Goal: Task Accomplishment & Management: Manage account settings

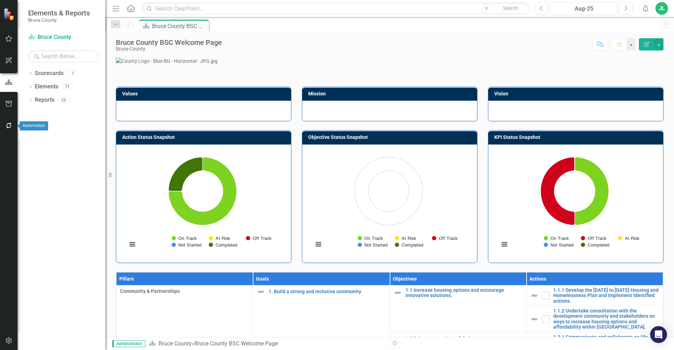
click at [9, 125] on icon "button" at bounding box center [8, 126] width 7 height 6
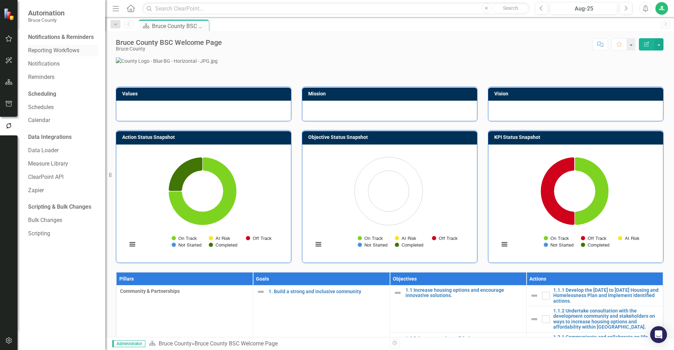
click at [53, 47] on link "Reporting Workflows" at bounding box center [63, 51] width 70 height 8
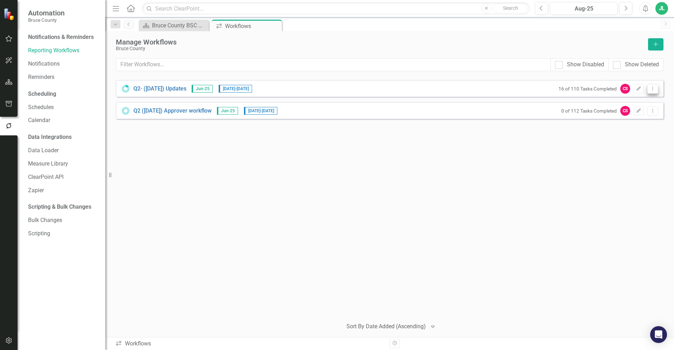
click at [653, 86] on icon "Dropdown Menu" at bounding box center [653, 88] width 6 height 5
click at [634, 104] on link "Preview Preview Workflow" at bounding box center [625, 100] width 65 height 13
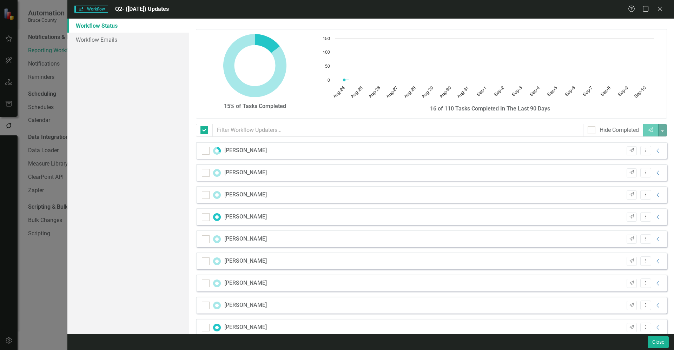
checkbox input "false"
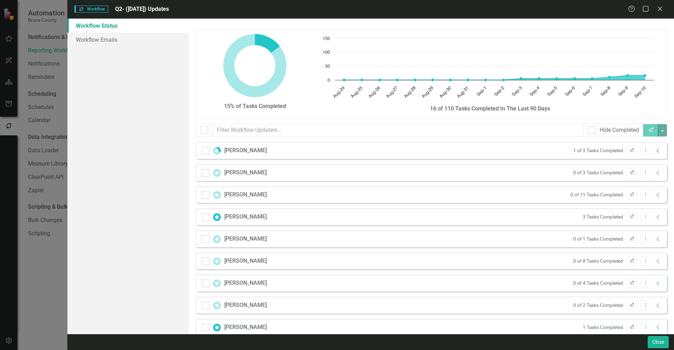
click at [654, 150] on icon "Collapse" at bounding box center [657, 151] width 7 height 6
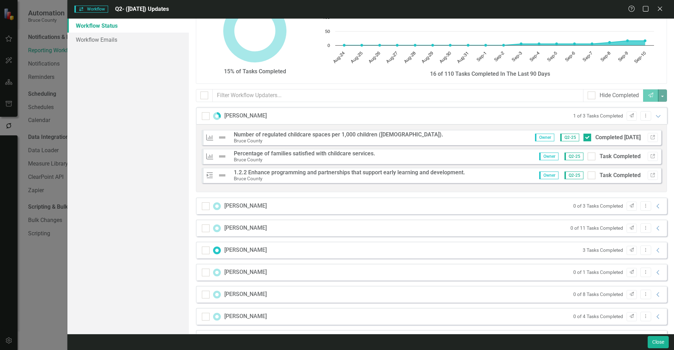
scroll to position [61, 0]
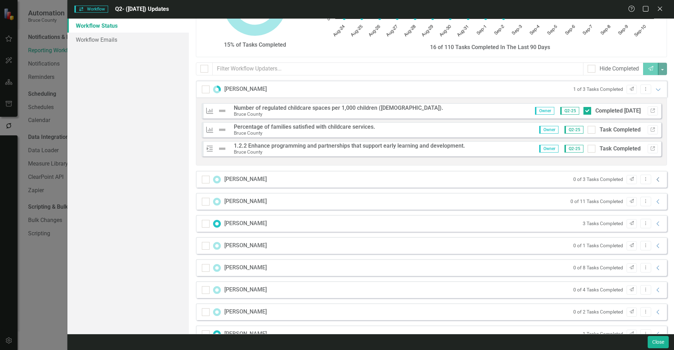
click at [654, 179] on icon "Collapse" at bounding box center [657, 180] width 7 height 6
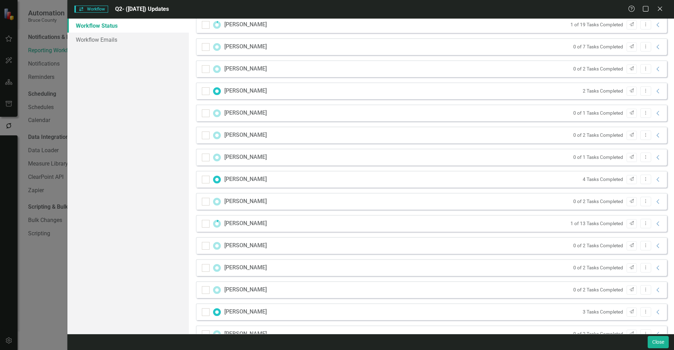
scroll to position [613, 0]
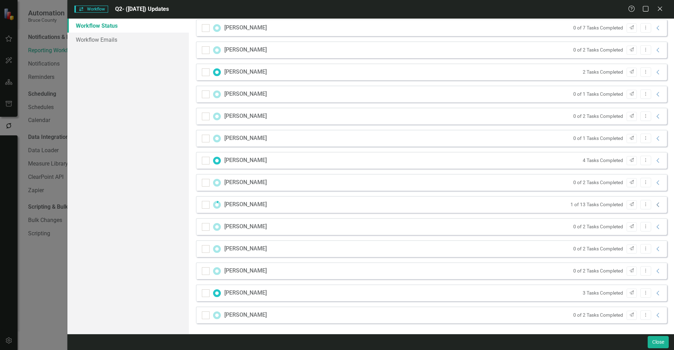
click at [654, 204] on icon "Collapse" at bounding box center [657, 205] width 7 height 6
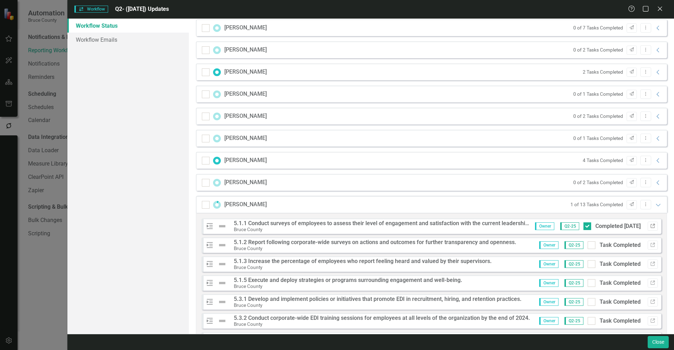
click at [650, 227] on icon "Link" at bounding box center [652, 226] width 5 height 4
click at [650, 246] on icon "Link" at bounding box center [652, 245] width 5 height 4
click at [650, 265] on icon "Link" at bounding box center [652, 264] width 5 height 4
click at [654, 206] on icon "Expanded" at bounding box center [657, 205] width 7 height 6
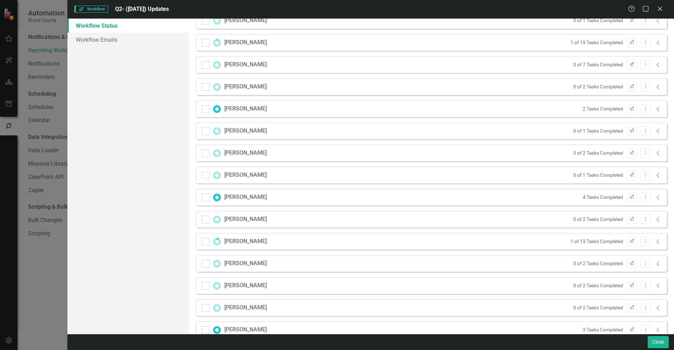
scroll to position [560, 0]
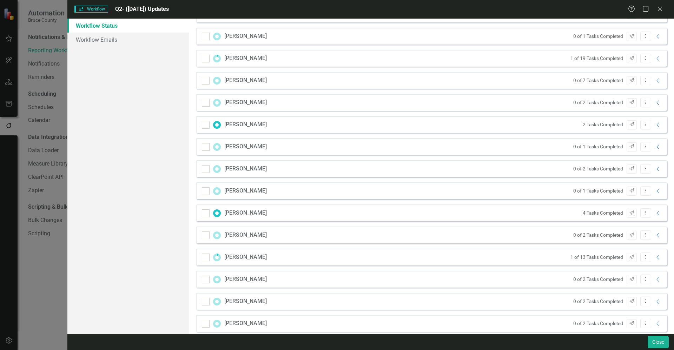
click at [654, 102] on icon "Collapse" at bounding box center [657, 103] width 7 height 6
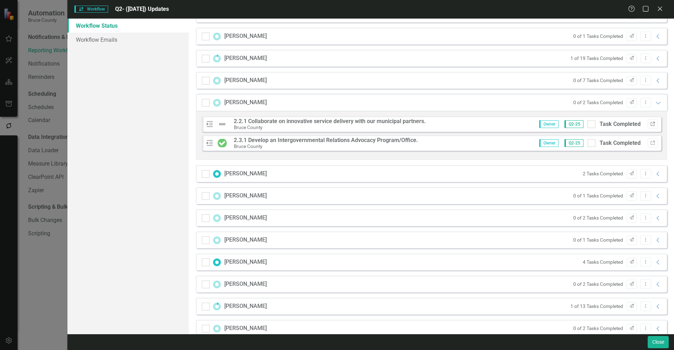
click at [650, 124] on icon "button" at bounding box center [652, 124] width 4 height 4
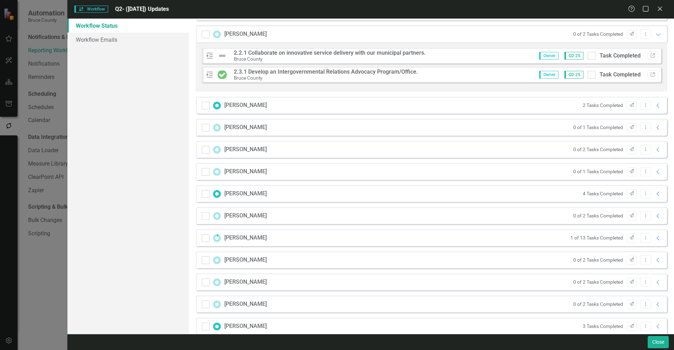
scroll to position [639, 0]
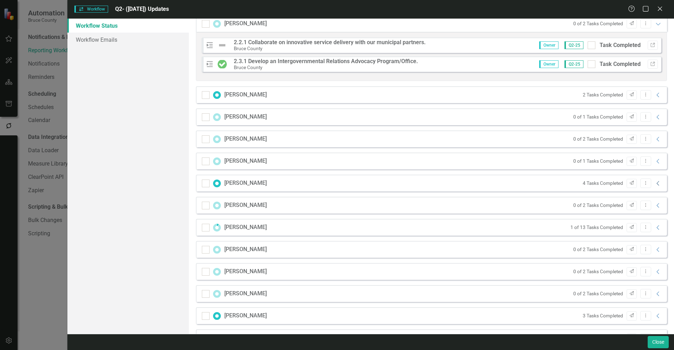
click at [654, 185] on icon "Collapse" at bounding box center [657, 184] width 7 height 6
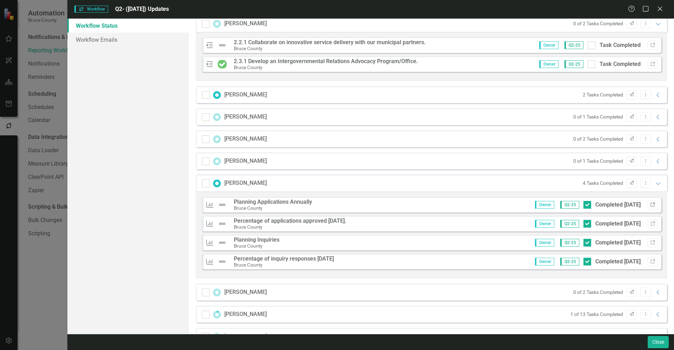
click at [650, 203] on icon "Link" at bounding box center [652, 205] width 5 height 4
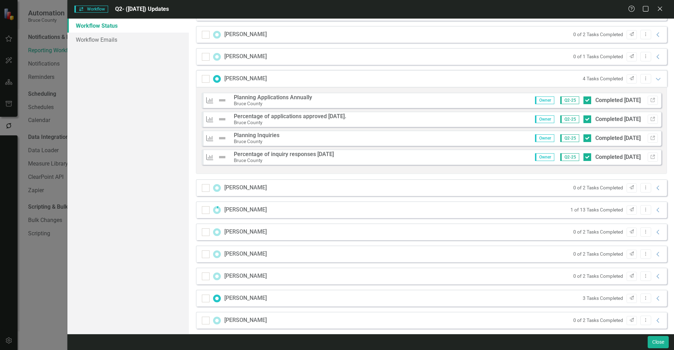
scroll to position [749, 0]
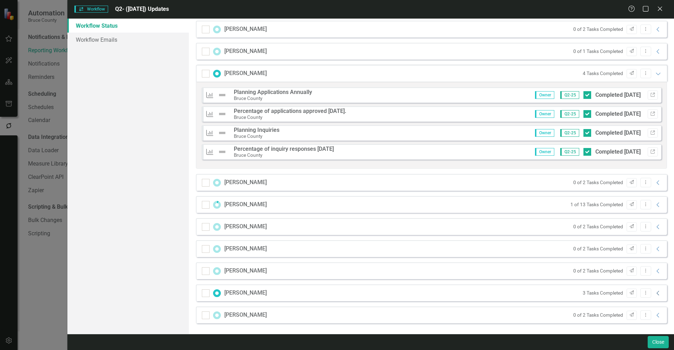
click at [654, 295] on icon "Collapse" at bounding box center [657, 294] width 7 height 6
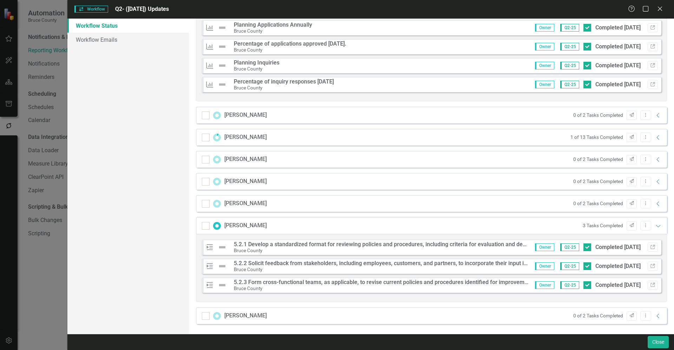
scroll to position [817, 0]
click at [650, 245] on icon "Link" at bounding box center [652, 247] width 5 height 4
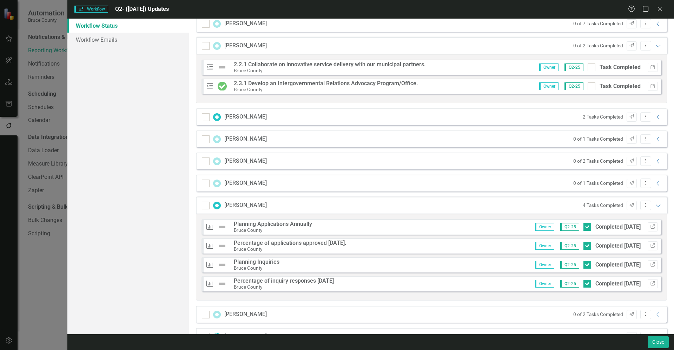
scroll to position [606, 0]
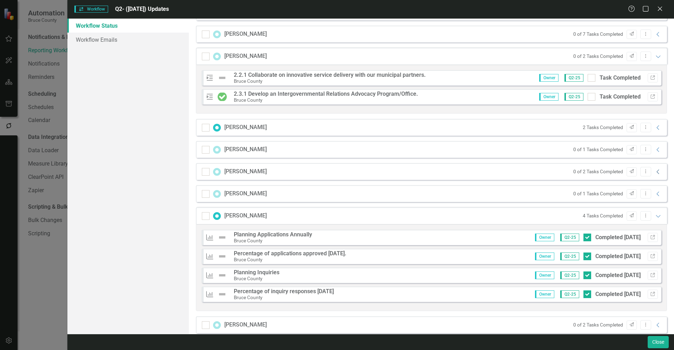
click at [654, 173] on icon "Collapse" at bounding box center [657, 172] width 7 height 6
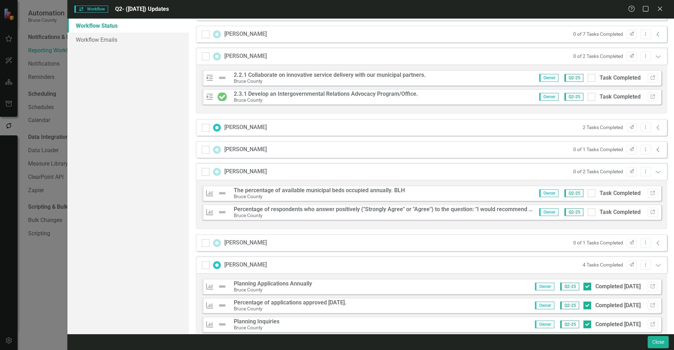
click at [654, 152] on icon "Collapse" at bounding box center [657, 150] width 7 height 6
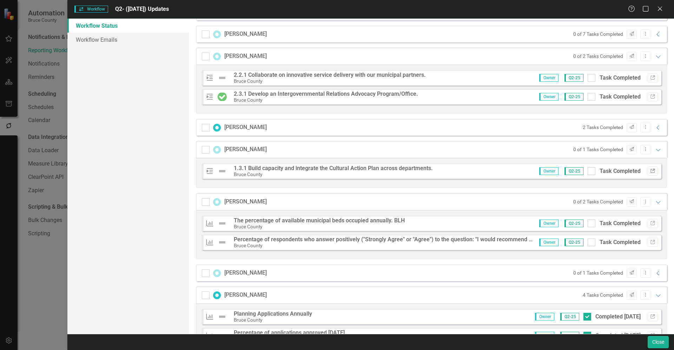
click at [650, 173] on icon "Link" at bounding box center [652, 171] width 5 height 4
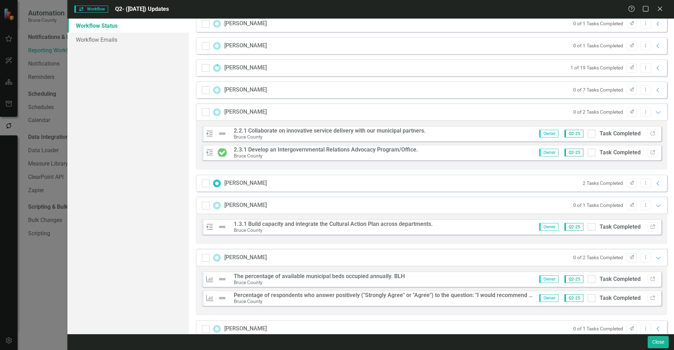
scroll to position [545, 0]
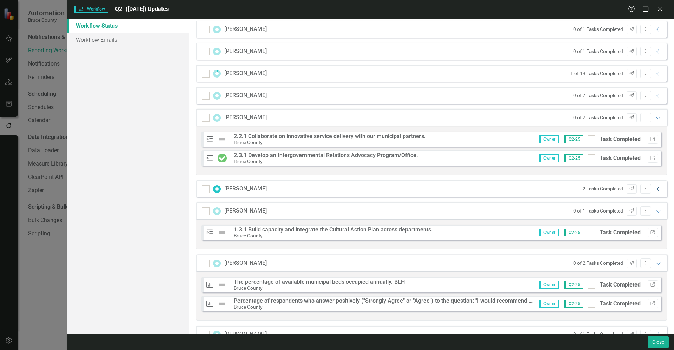
click at [654, 190] on icon "Collapse" at bounding box center [657, 189] width 7 height 6
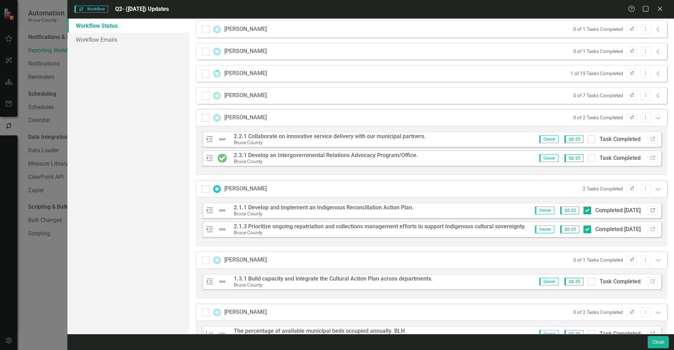
click at [650, 212] on icon "Link" at bounding box center [652, 210] width 5 height 4
click at [650, 228] on icon "Link" at bounding box center [652, 229] width 5 height 4
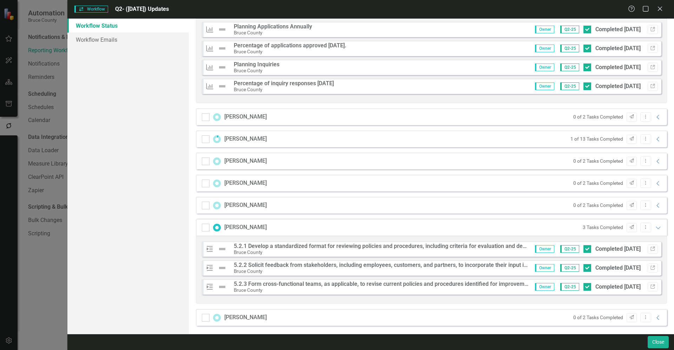
scroll to position [945, 0]
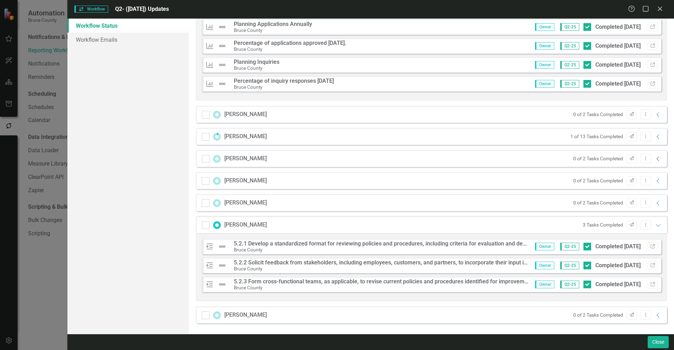
click at [654, 226] on icon "Expanded" at bounding box center [657, 225] width 7 height 6
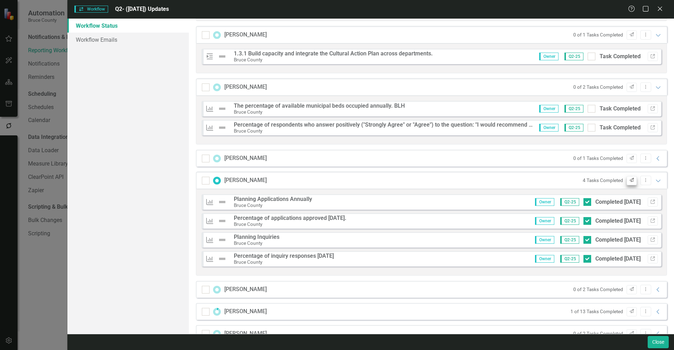
scroll to position [763, 0]
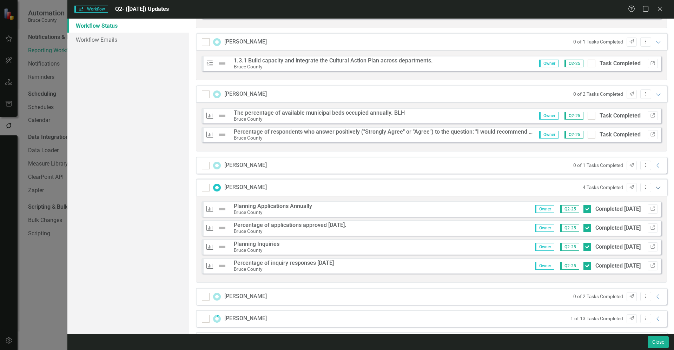
click at [654, 186] on icon "Expanded" at bounding box center [657, 188] width 7 height 6
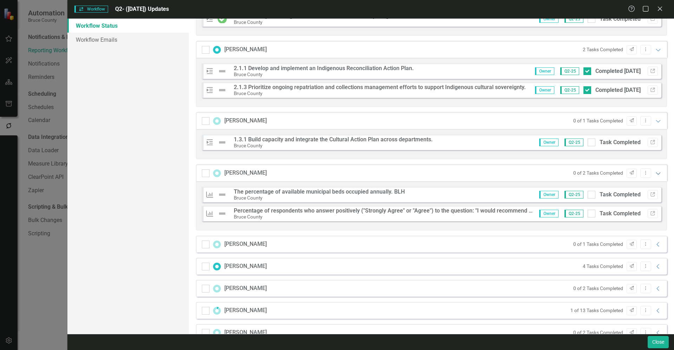
click at [655, 173] on icon "Expanded" at bounding box center [657, 174] width 7 height 6
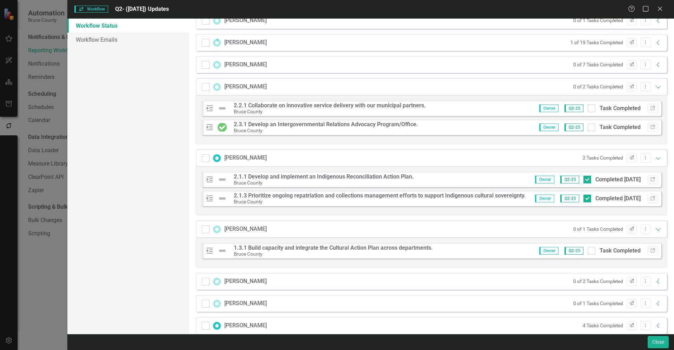
scroll to position [570, 0]
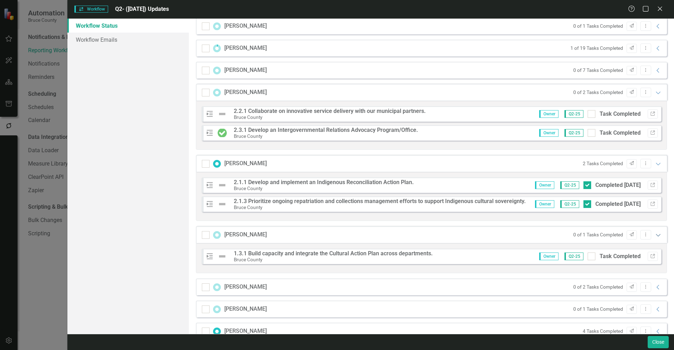
click at [654, 235] on icon "Expanded" at bounding box center [657, 235] width 7 height 6
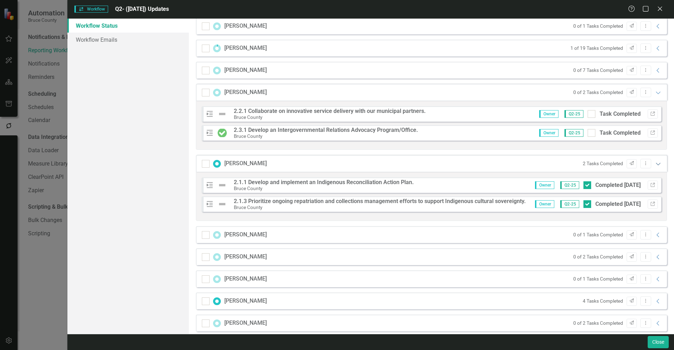
click at [654, 165] on icon "Expanded" at bounding box center [657, 164] width 7 height 6
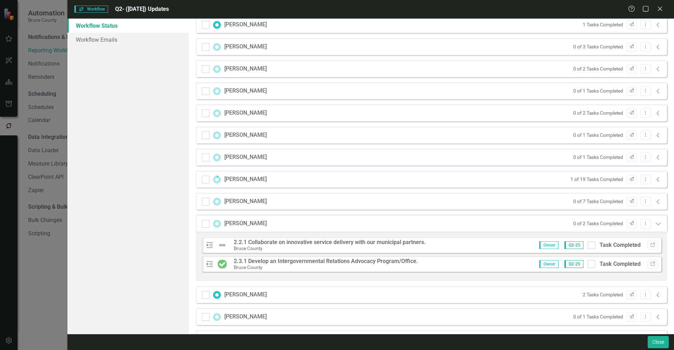
scroll to position [439, 0]
click at [654, 224] on icon "Expanded" at bounding box center [657, 224] width 7 height 6
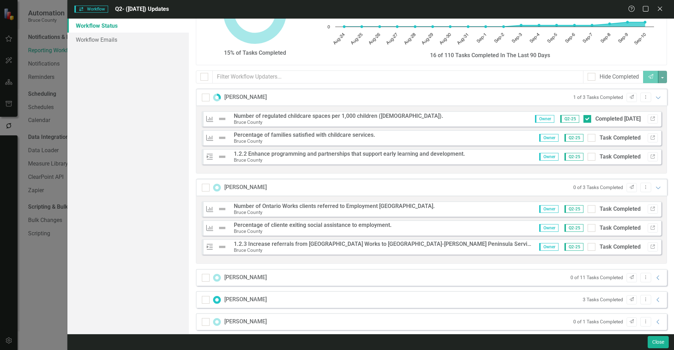
scroll to position [26, 0]
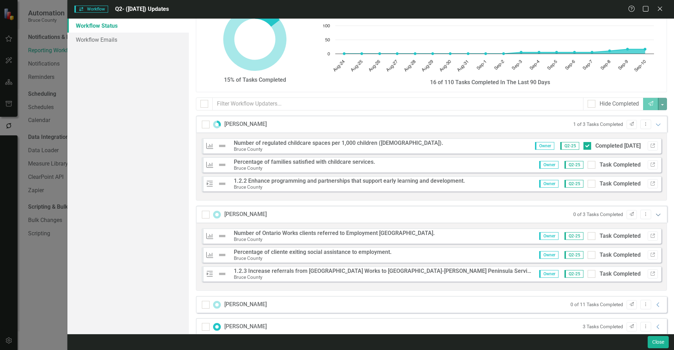
click at [654, 214] on icon "Expanded" at bounding box center [657, 215] width 7 height 6
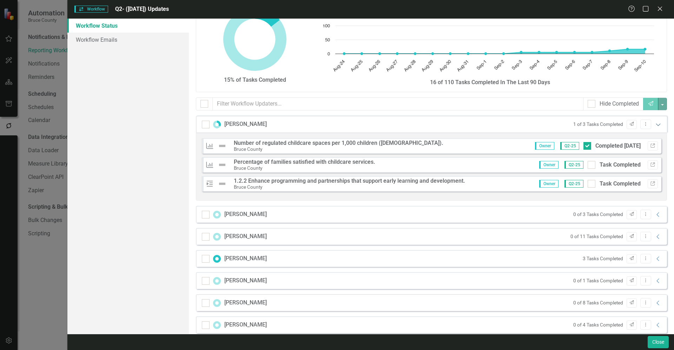
click at [655, 126] on icon at bounding box center [657, 125] width 5 height 2
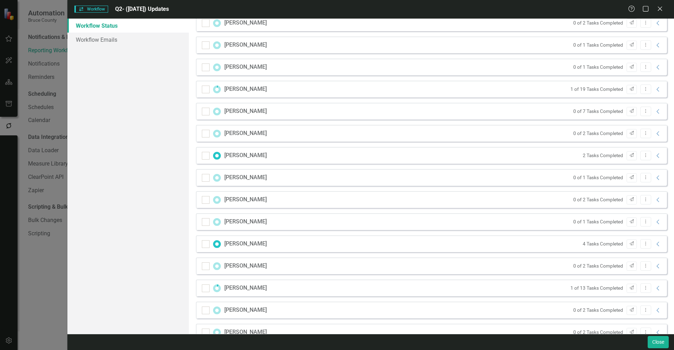
scroll to position [395, 0]
click at [654, 288] on icon "Collapse" at bounding box center [657, 287] width 7 height 6
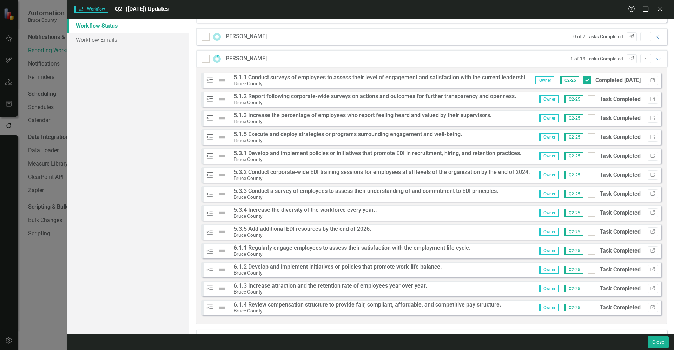
scroll to position [570, 0]
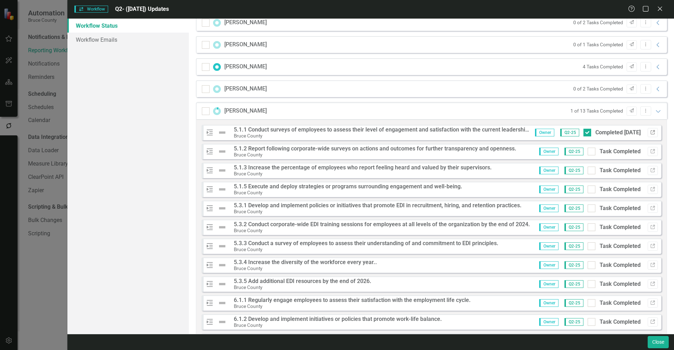
click at [650, 132] on icon "Link" at bounding box center [652, 133] width 5 height 4
click at [29, 278] on div "Workflow Workflow Q2- (Jun 25) Updates Help Maximize Close Workflow Status Work…" at bounding box center [337, 175] width 674 height 350
click at [661, 8] on icon "Close" at bounding box center [659, 8] width 9 height 7
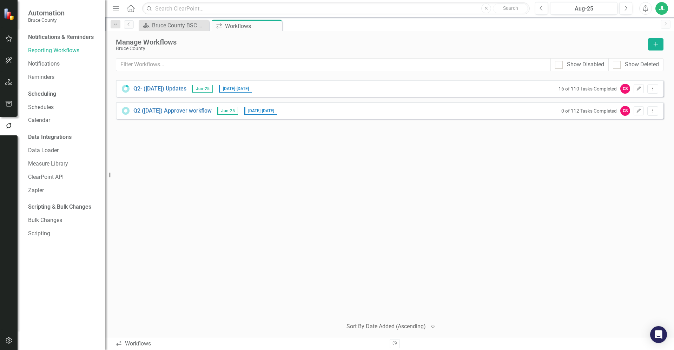
click at [442, 171] on div "Q2- (Jun 25) Updates Jun-25 8/25/25 - 9/11/25 16 of 110 Tasks Completed CS Edit…" at bounding box center [389, 196] width 547 height 233
click at [9, 40] on icon "button" at bounding box center [8, 39] width 7 height 6
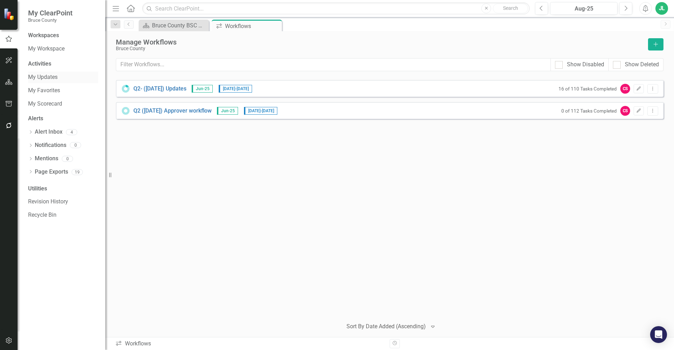
click at [53, 80] on link "My Updates" at bounding box center [63, 77] width 70 height 8
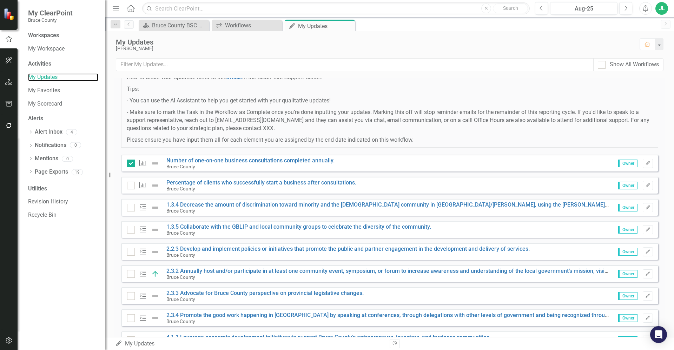
scroll to position [105, 0]
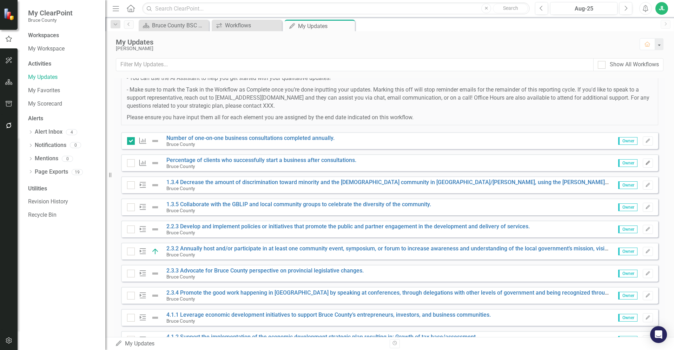
click at [645, 162] on icon "Edit" at bounding box center [647, 163] width 5 height 4
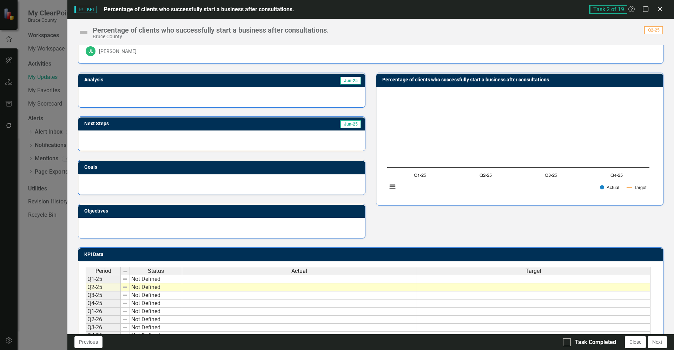
scroll to position [43, 0]
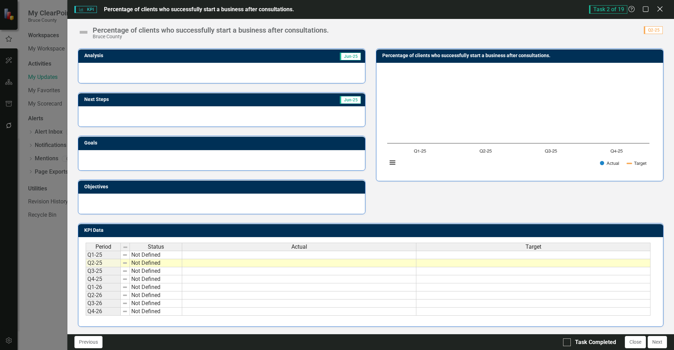
click at [661, 9] on icon "Close" at bounding box center [659, 9] width 9 height 7
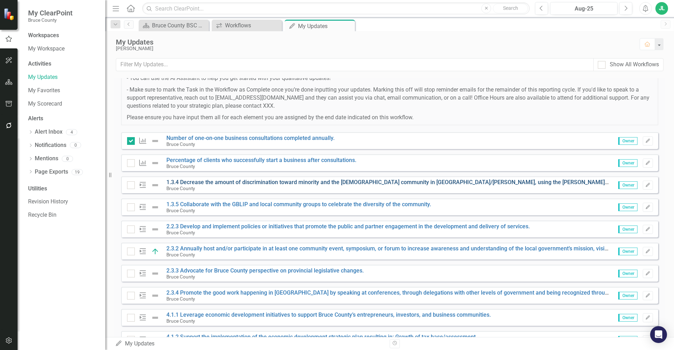
click at [248, 181] on link "1.3.4 Decrease the amount of discrimination toward minority and the indigenous …" at bounding box center [506, 182] width 680 height 7
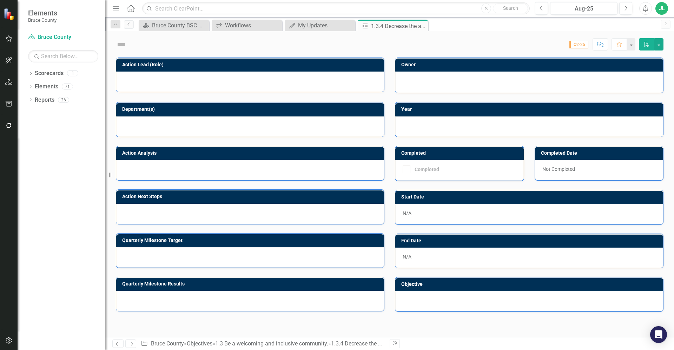
checkbox input "true"
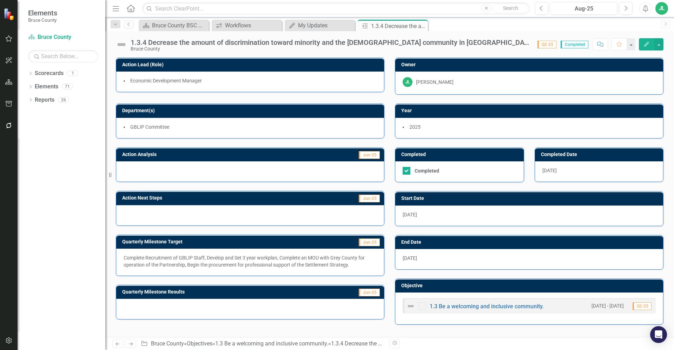
click at [10, 41] on icon "button" at bounding box center [9, 38] width 7 height 6
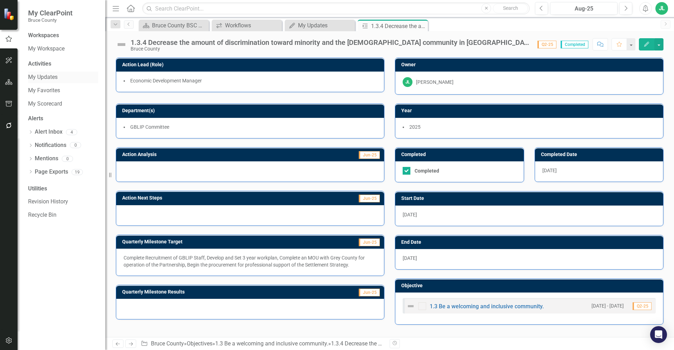
click at [58, 77] on link "My Updates" at bounding box center [63, 77] width 70 height 8
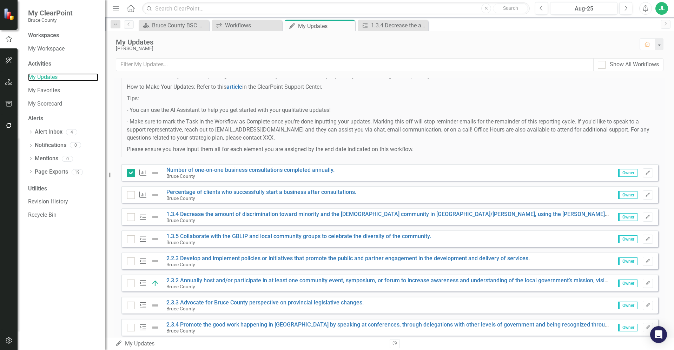
scroll to position [79, 0]
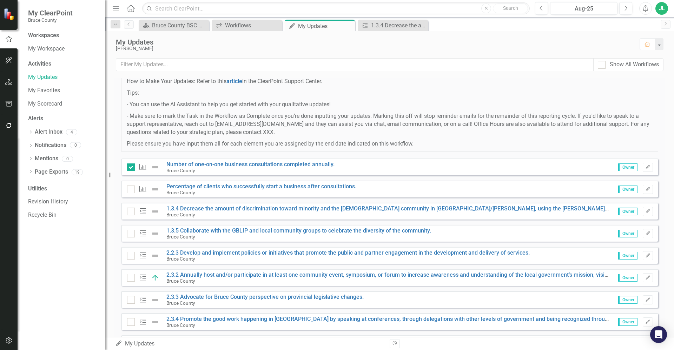
click at [641, 232] on div "Action 1.3.5 Collaborate with the GBLIP and local community groups to celebrate…" at bounding box center [389, 233] width 537 height 17
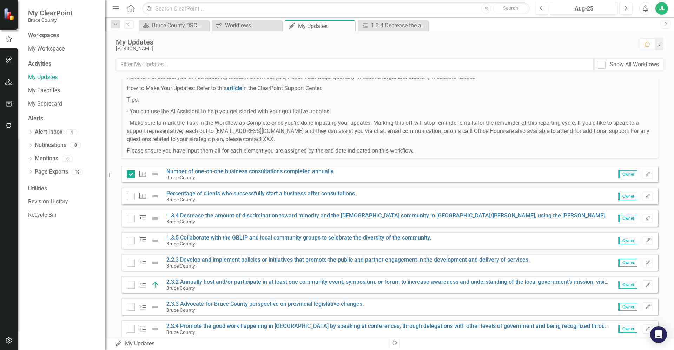
scroll to position [70, 0]
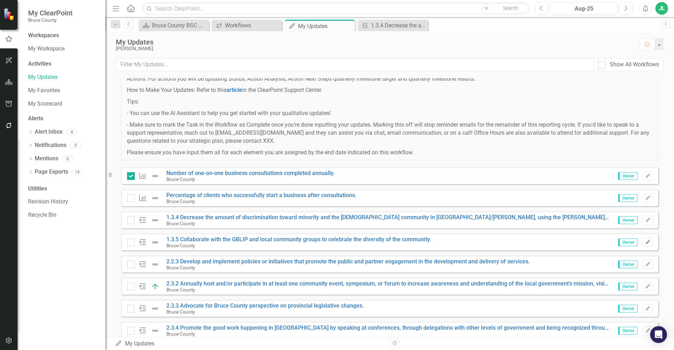
click at [645, 242] on icon "button" at bounding box center [647, 242] width 4 height 4
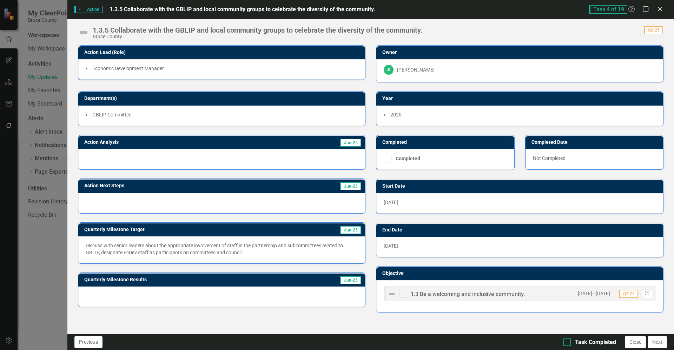
click at [568, 345] on div at bounding box center [567, 343] width 8 height 8
click at [567, 343] on input "Task Completed" at bounding box center [565, 341] width 5 height 5
click at [569, 342] on div at bounding box center [567, 343] width 8 height 8
click at [567, 342] on input "Task Completed" at bounding box center [565, 341] width 5 height 5
checkbox input "false"
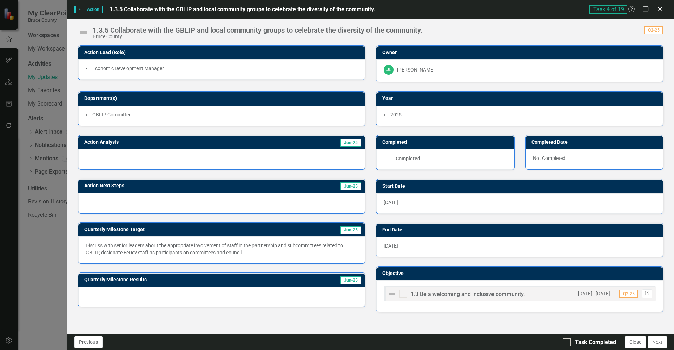
click at [47, 258] on div "Action Action 1.3.5 Collaborate with the GBLIP and local community groups to ce…" at bounding box center [337, 175] width 674 height 350
click at [660, 12] on icon "Close" at bounding box center [659, 9] width 9 height 7
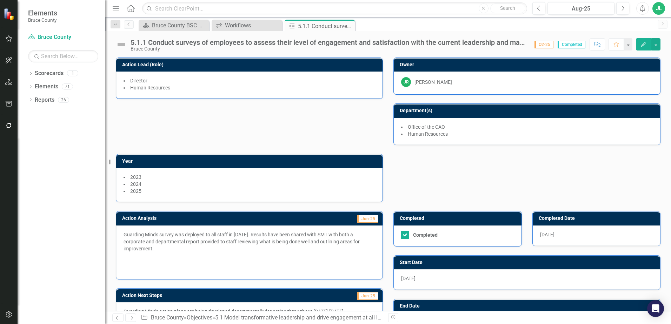
click at [333, 121] on div "Action Lead (Role) Director Human Resources Owner JR [PERSON_NAME] Department(s…" at bounding box center [388, 126] width 555 height 154
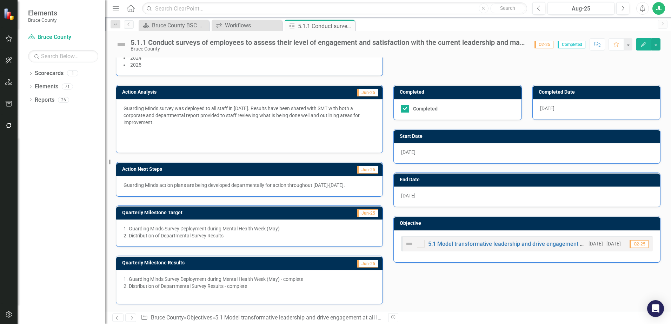
scroll to position [127, 0]
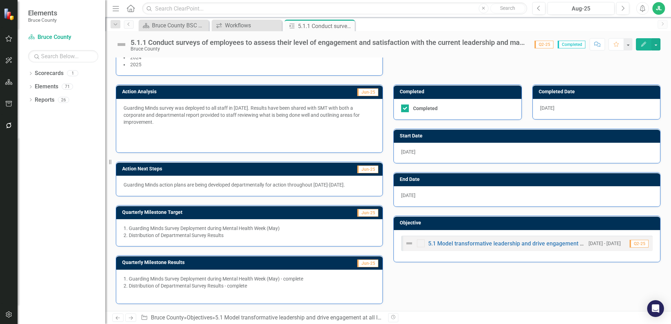
drag, startPoint x: 248, startPoint y: 285, endPoint x: 104, endPoint y: 267, distance: 145.4
click at [104, 267] on div "Elements Bruce County Scorecard Bruce County Search Dropdown Scorecards 1 Bruce…" at bounding box center [335, 162] width 671 height 324
click at [212, 230] on div "1. Guarding Minds Survey Deployment during Mental Health Week (May)" at bounding box center [250, 228] width 252 height 7
drag, startPoint x: 226, startPoint y: 234, endPoint x: 122, endPoint y: 237, distance: 104.2
click at [122, 237] on div "1. Guarding Minds Survey Deployment during Mental Health Week (May) 2. Distribu…" at bounding box center [249, 232] width 266 height 27
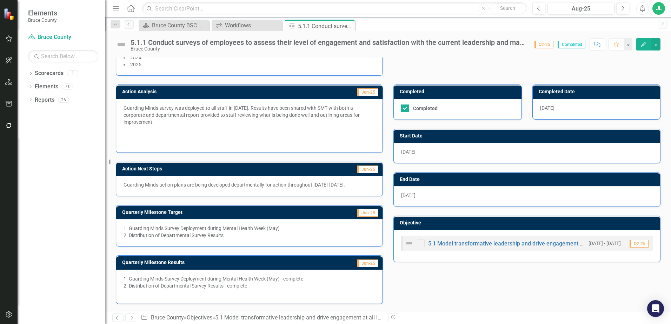
click at [167, 226] on div "1. Guarding Minds Survey Deployment during Mental Health Week (May)" at bounding box center [250, 228] width 252 height 7
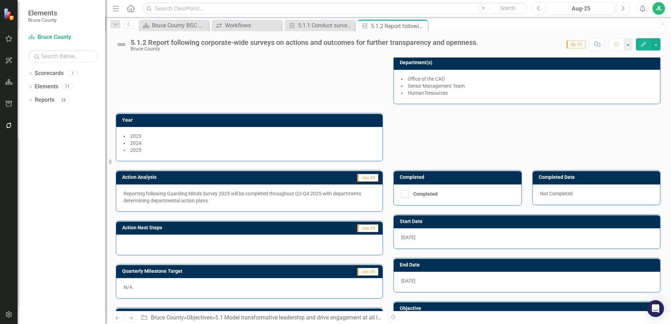
scroll to position [39, 0]
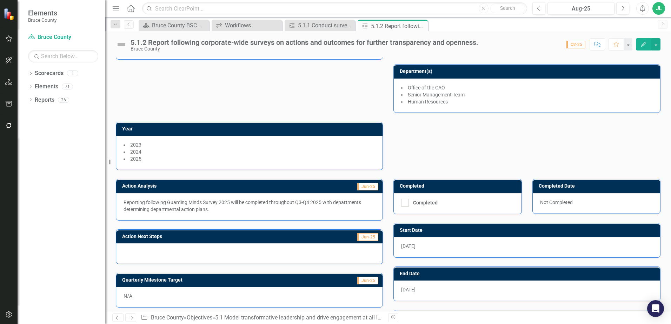
drag, startPoint x: 206, startPoint y: 210, endPoint x: 107, endPoint y: 195, distance: 100.8
click at [107, 195] on div "Elements Bruce County Scorecard Bruce County Search Dropdown Scorecards 1 Bruce…" at bounding box center [335, 162] width 671 height 324
click at [165, 206] on p "Reporting following Guarding Minds Survey 2025 will be completed throughout Q3-…" at bounding box center [250, 206] width 252 height 14
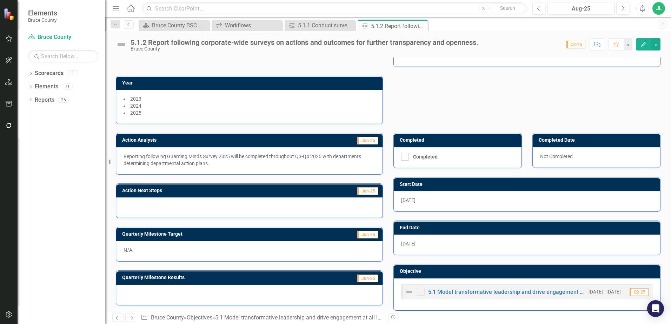
scroll to position [83, 0]
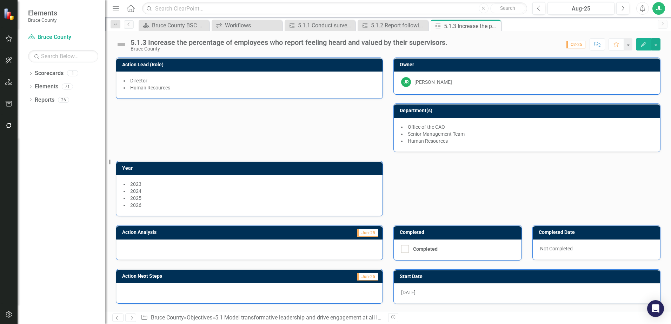
click at [387, 183] on div "Action Lead (Role) Director Human Resources Owner JR Jennifer Robinson Departme…" at bounding box center [388, 133] width 555 height 168
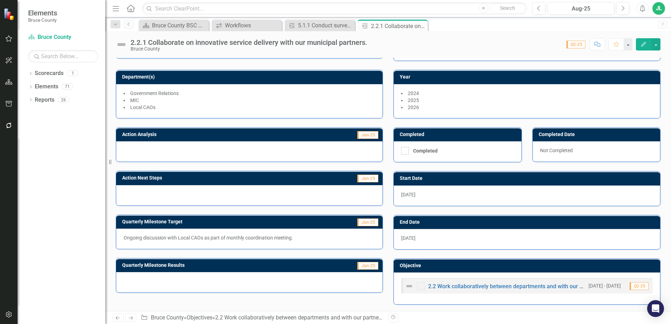
scroll to position [34, 0]
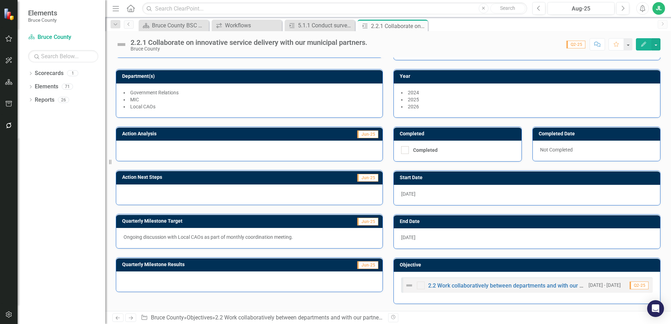
click at [228, 236] on p "Ongoing discussion with Local CAOs as part of monthly coordination meeting." at bounding box center [250, 237] width 252 height 7
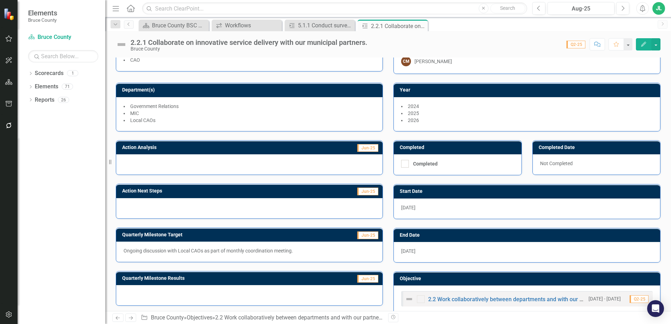
scroll to position [0, 0]
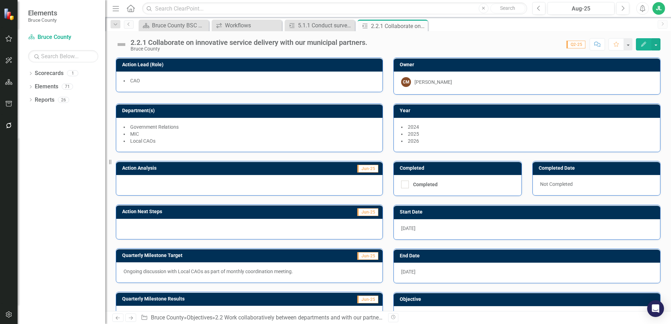
click at [389, 100] on div "Year [DATE] 2025 2026" at bounding box center [527, 123] width 278 height 57
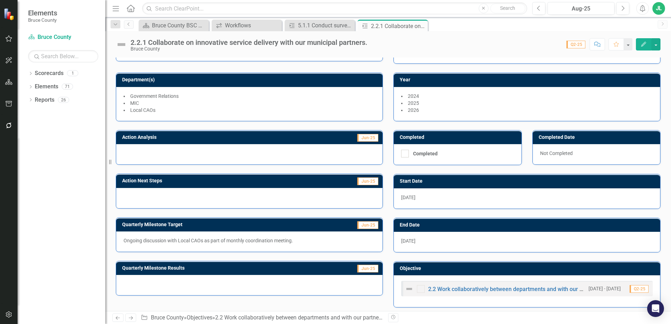
scroll to position [34, 0]
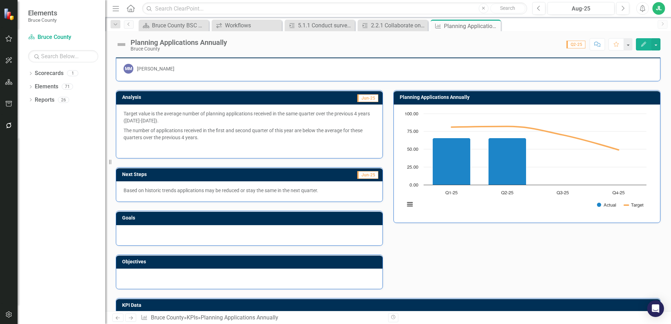
scroll to position [9, 0]
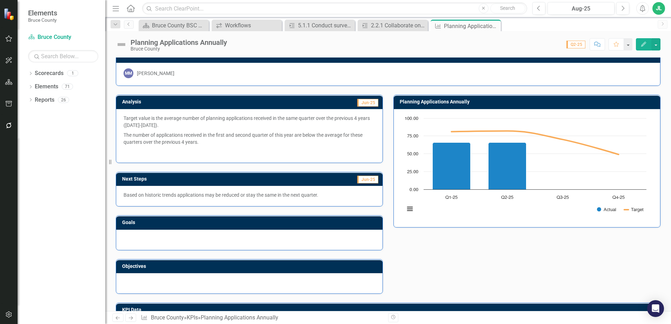
click at [402, 250] on div "Analysis Jun-25 Target value is the average number of planning applications rec…" at bounding box center [388, 190] width 555 height 208
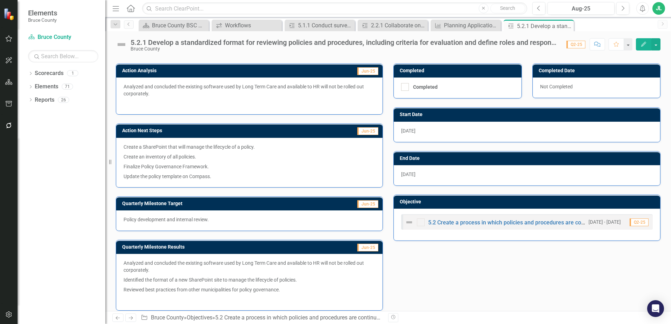
scroll to position [104, 0]
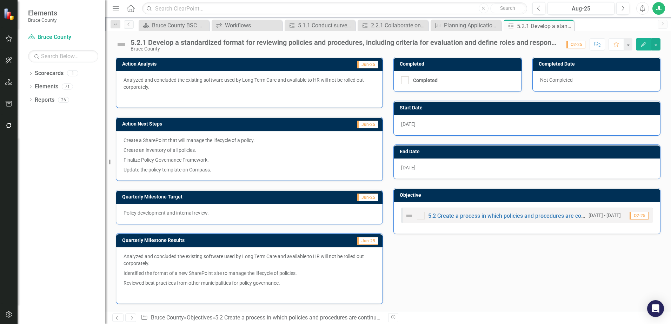
click at [415, 267] on div "Action Analysis Jun-25 Analyzed and concluded the existing software used by Lon…" at bounding box center [388, 176] width 555 height 257
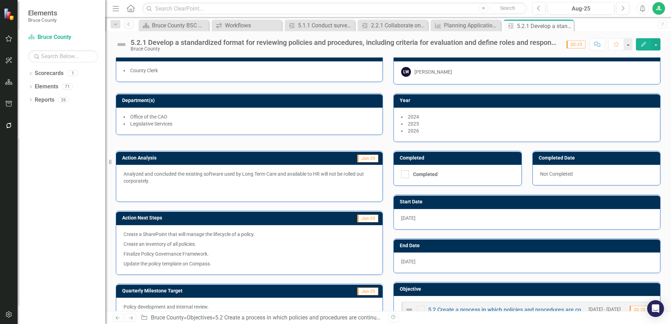
scroll to position [0, 0]
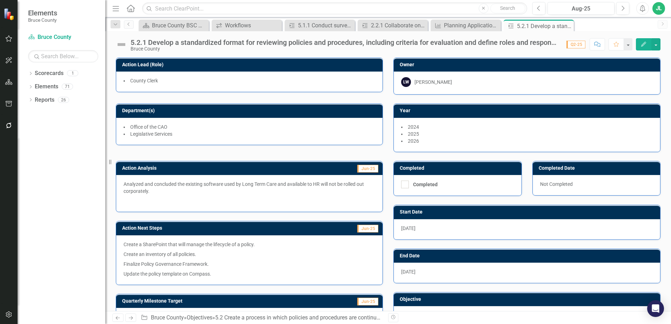
click at [388, 195] on div "Completed Completed" at bounding box center [457, 174] width 139 height 44
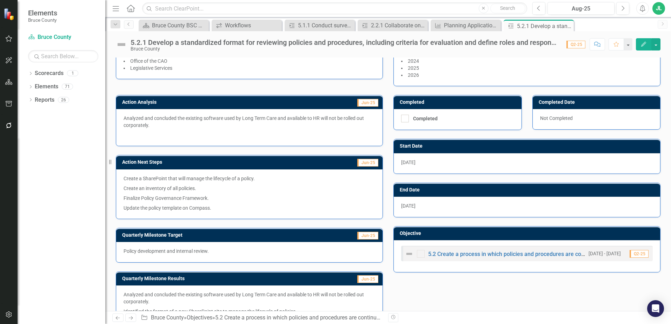
scroll to position [104, 0]
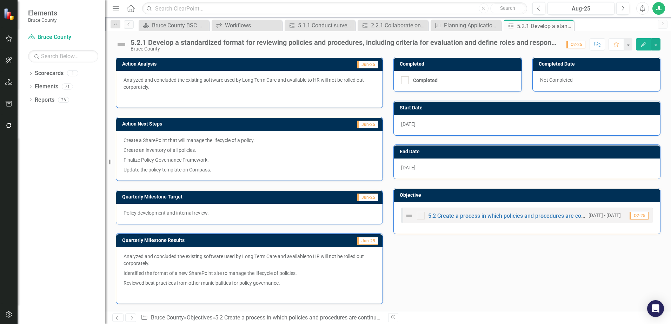
click at [442, 264] on div "Action Analysis Jun-25 Analyzed and concluded the existing software used by Lon…" at bounding box center [388, 176] width 555 height 257
drag, startPoint x: 304, startPoint y: 286, endPoint x: 159, endPoint y: 156, distance: 194.8
click at [159, 160] on div "Action Analysis Jun-25 Analyzed and concluded the existing software used by Lon…" at bounding box center [250, 176] width 278 height 257
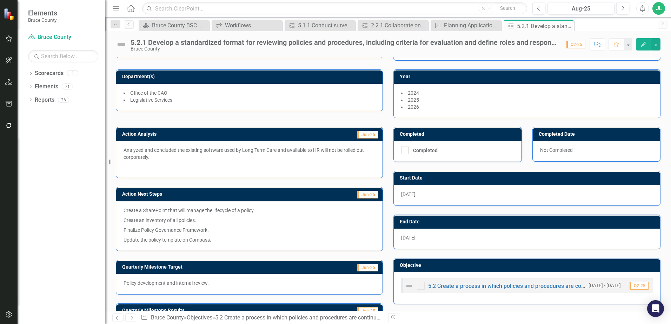
scroll to position [0, 0]
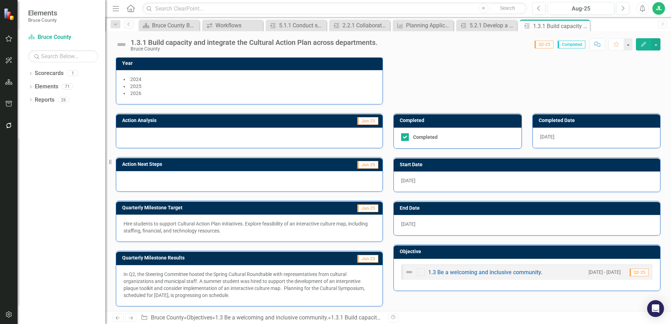
scroll to position [100, 0]
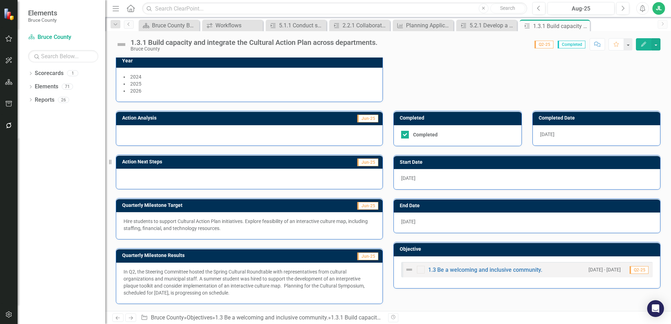
click at [248, 290] on p "In Q2, the Steering Committee hosted the Spring Cultural Roundtable with repres…" at bounding box center [250, 282] width 252 height 28
drag, startPoint x: 251, startPoint y: 293, endPoint x: 84, endPoint y: 273, distance: 168.1
click at [84, 273] on div "Elements Bruce County Scorecard Bruce County Search Dropdown Scorecards 1 Bruce…" at bounding box center [335, 162] width 671 height 324
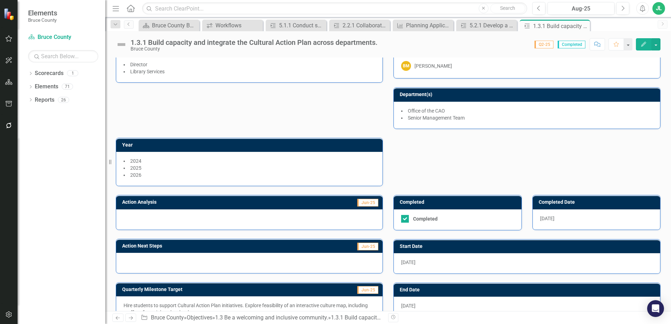
scroll to position [0, 0]
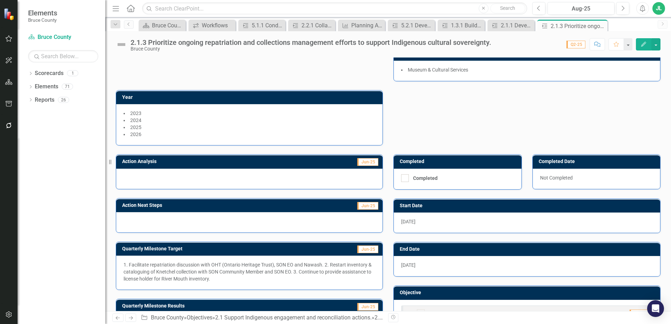
scroll to position [94, 0]
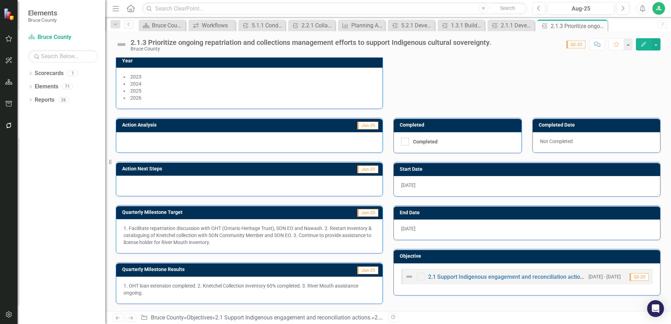
click at [218, 239] on p "1. Facilitate repatriation discussion with OHT (Ontario Heritage Trust), SON EO…" at bounding box center [250, 235] width 252 height 21
drag, startPoint x: 219, startPoint y: 244, endPoint x: 131, endPoint y: 232, distance: 88.6
click at [131, 232] on p "1. Facilitate repatriation discussion with OHT (Ontario Heritage Trust), SON EO…" at bounding box center [250, 235] width 252 height 21
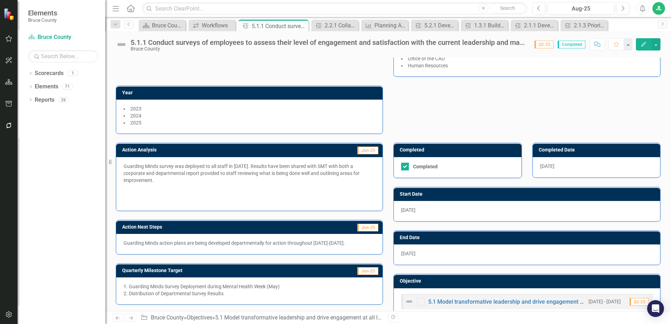
scroll to position [96, 0]
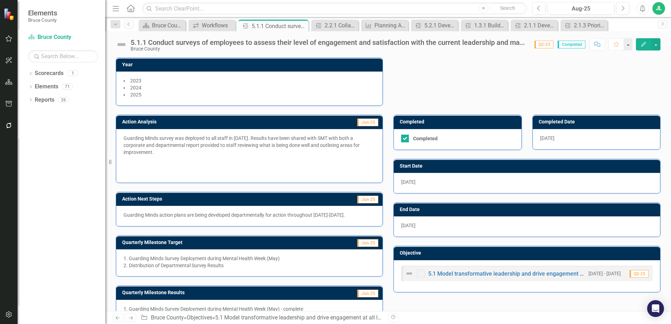
click at [159, 143] on p "Guarding Minds survey was deployed to all staff in [DATE]. Results have been sh…" at bounding box center [250, 146] width 252 height 22
click at [124, 119] on h3 "Action Analysis" at bounding box center [200, 121] width 157 height 5
click at [126, 135] on p "Guarding Minds survey was deployed to all staff in May 2025. Results have been …" at bounding box center [250, 146] width 252 height 22
drag, startPoint x: 125, startPoint y: 135, endPoint x: 181, endPoint y: 153, distance: 59.3
click at [181, 153] on p "Guarding Minds survey was deployed to all staff in May 2025. Results have been …" at bounding box center [250, 146] width 252 height 22
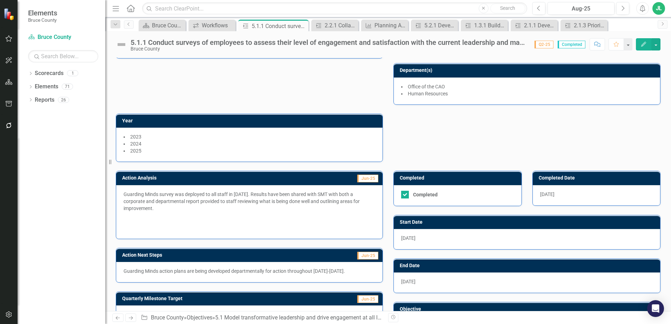
scroll to position [127, 0]
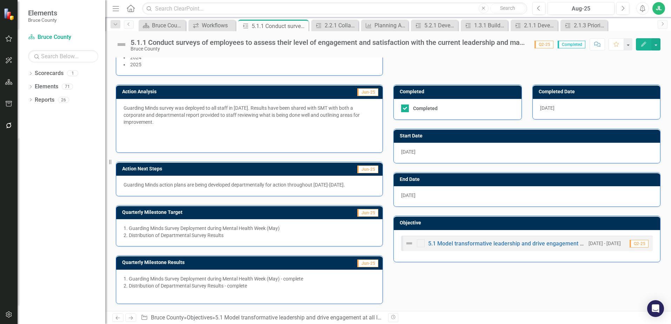
drag, startPoint x: 259, startPoint y: 284, endPoint x: 161, endPoint y: 254, distance: 101.9
click at [161, 256] on div "Quarterly Milestone Results Jun-25 1. Guarding Minds Survey Deployment during M…" at bounding box center [249, 279] width 267 height 48
click at [306, 144] on p at bounding box center [250, 141] width 252 height 8
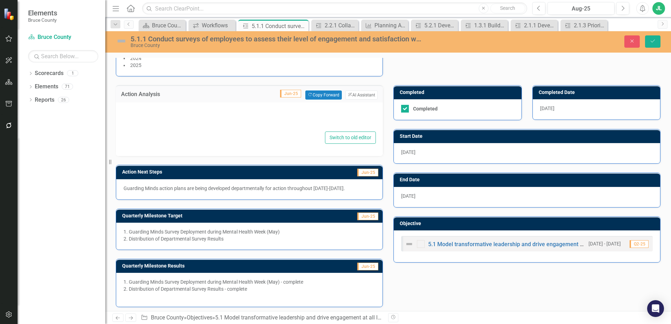
type textarea "<p>Guarding Minds survey was deployed to all staff in May 2025. Results have be…"
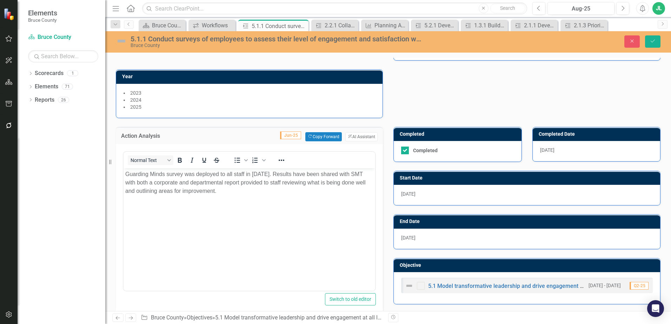
scroll to position [74, 0]
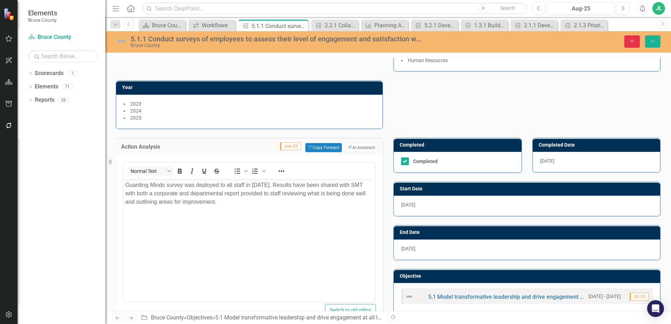
click at [630, 39] on icon "Close" at bounding box center [632, 41] width 6 height 5
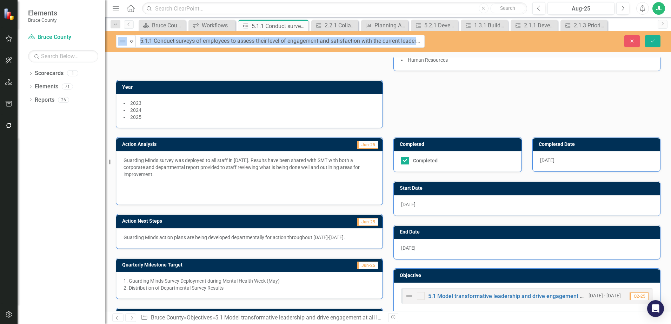
drag, startPoint x: 488, startPoint y: 42, endPoint x: 468, endPoint y: 44, distance: 20.4
click at [398, 42] on input "5.1.1 Conduct surveys of employees to assess their level of engagement and sati…" at bounding box center [280, 41] width 289 height 13
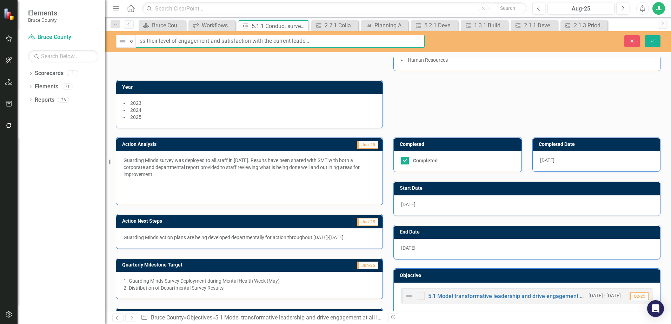
scroll to position [0, 140]
drag, startPoint x: 422, startPoint y: 41, endPoint x: 454, endPoint y: 40, distance: 32.6
click at [454, 40] on div "Not Defined Expand 5.1.1 Conduct surveys of employees to assess their level of …" at bounding box center [388, 41] width 566 height 13
click at [269, 165] on p "Guarding Minds survey was deployed to all staff in May 2025. Results have been …" at bounding box center [250, 168] width 252 height 22
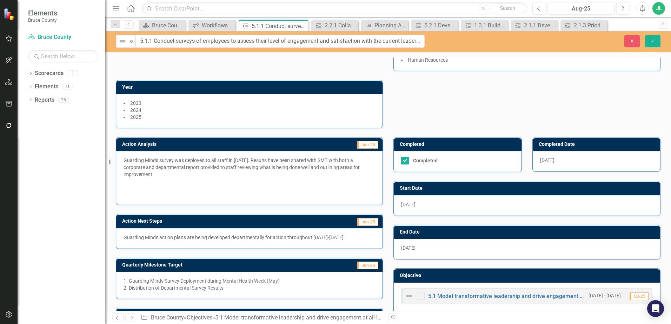
click at [252, 172] on p "Guarding Minds survey was deployed to all staff in May 2025. Results have been …" at bounding box center [250, 168] width 252 height 22
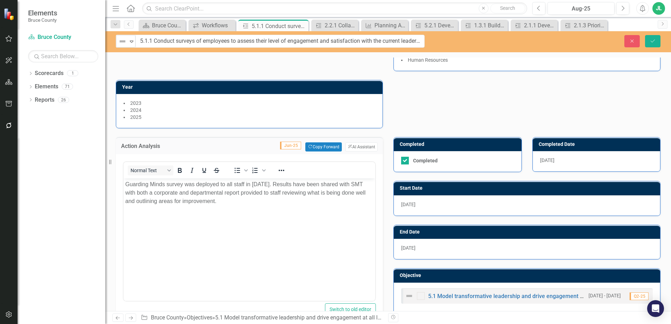
drag, startPoint x: 215, startPoint y: 205, endPoint x: 123, endPoint y: 184, distance: 94.6
click at [124, 184] on html "Guarding Minds survey was deployed to all staff in May 2025. Results have been …" at bounding box center [250, 231] width 252 height 105
click at [207, 206] on body "Guarding Minds survey was deployed to all staff in May 2025. Results have been …" at bounding box center [250, 231] width 252 height 105
drag, startPoint x: 225, startPoint y: 202, endPoint x: 108, endPoint y: 179, distance: 119.5
click at [124, 179] on html "Guarding Minds survey was deployed to all staff in May 2025. Results have been …" at bounding box center [250, 231] width 252 height 105
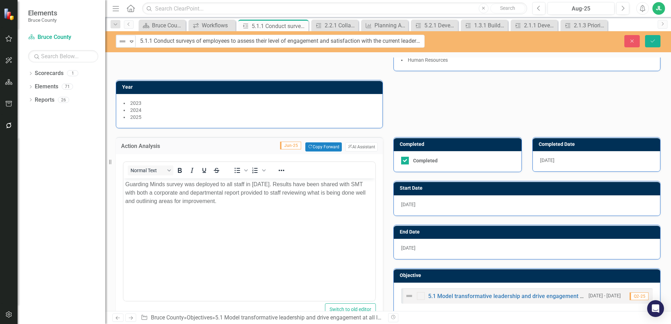
copy p "Guarding Minds survey was deployed to all staff in May 2025. Results have been …"
click at [414, 111] on div "Action Lead (Role) Director Human Resources Owner JR Jennifer Robinson Departme…" at bounding box center [388, 52] width 555 height 154
click at [628, 41] on button "Close" at bounding box center [631, 41] width 15 height 12
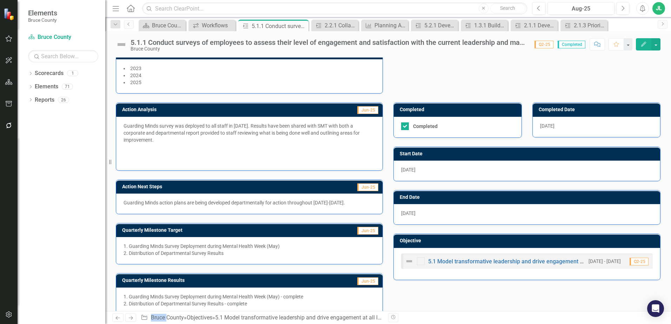
scroll to position [109, 0]
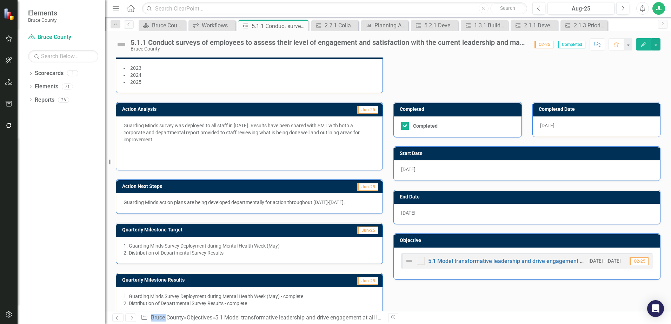
click at [213, 205] on p "Guarding Minds action plans are being developed departmentally for action throu…" at bounding box center [250, 202] width 252 height 7
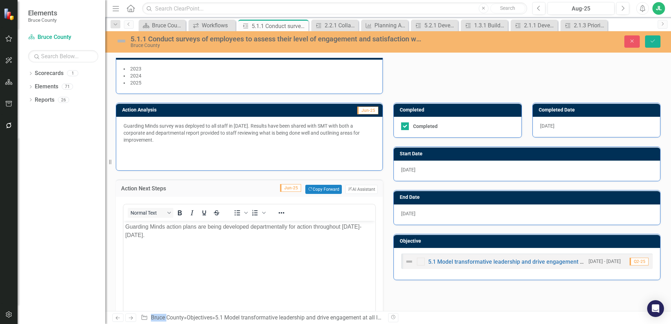
scroll to position [0, 0]
click at [305, 227] on p "Guarding Minds action plans are being developed departmentally for action throu…" at bounding box center [249, 231] width 248 height 17
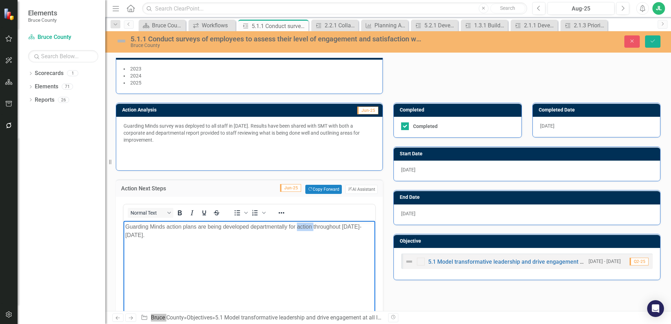
click at [305, 227] on p "Guarding Minds action plans are being developed departmentally for action throu…" at bounding box center [249, 231] width 248 height 17
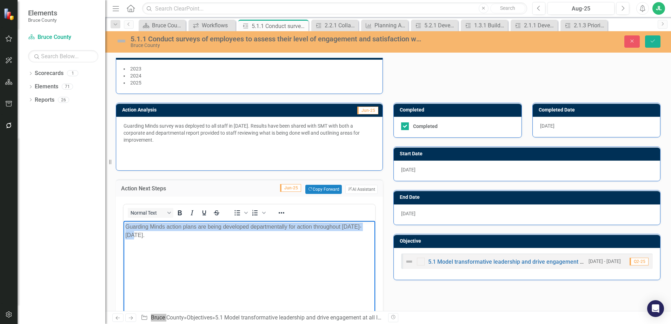
click at [305, 227] on p "Guarding Minds action plans are being developed departmentally for action throu…" at bounding box center [249, 231] width 248 height 17
copy p "Guarding Minds action plans are being developed departmentally for action throu…"
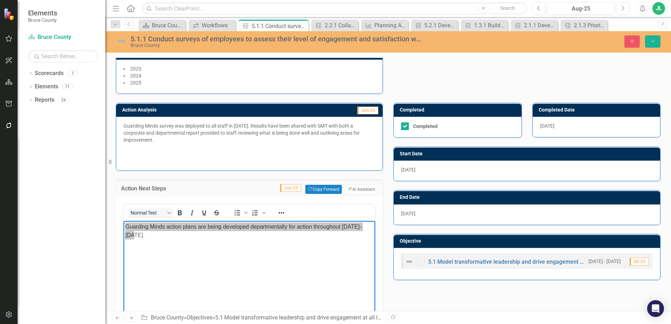
click at [433, 295] on div "Action Analysis Jun-25 Guarding Minds survey was deployed to all staff in May 2…" at bounding box center [388, 286] width 555 height 384
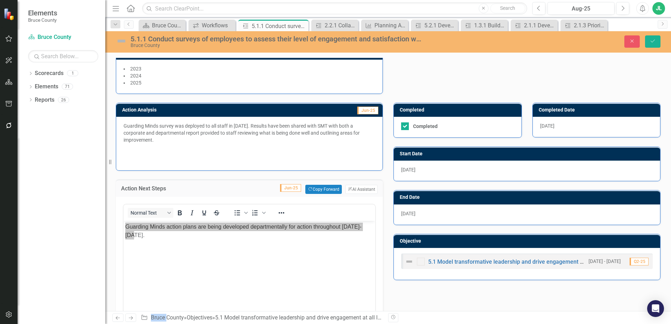
click at [433, 295] on div "Action Analysis Jun-25 Guarding Minds survey was deployed to all staff in May 2…" at bounding box center [388, 286] width 555 height 384
click at [509, 69] on div "Action Lead (Role) Director Human Resources Owner JR Jennifer Robinson Departme…" at bounding box center [388, 17] width 555 height 154
click at [633, 40] on icon "button" at bounding box center [632, 41] width 3 height 3
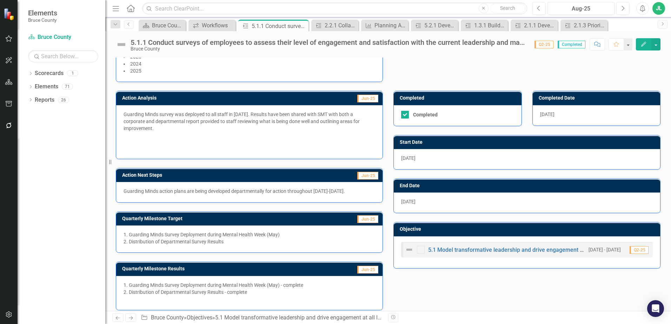
scroll to position [127, 0]
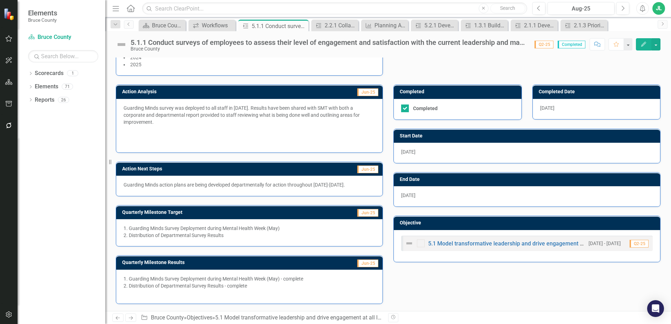
click at [222, 234] on div "2. Distribution of Departmental Survey Results" at bounding box center [250, 235] width 252 height 7
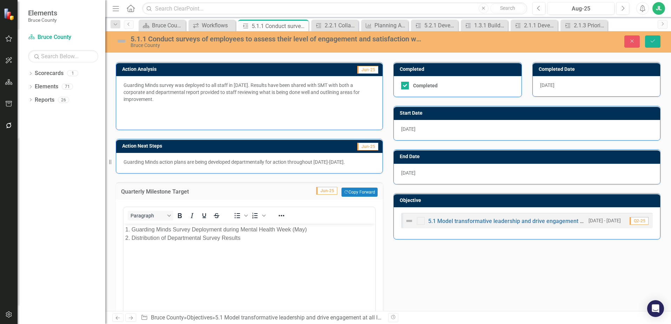
scroll to position [188, 0]
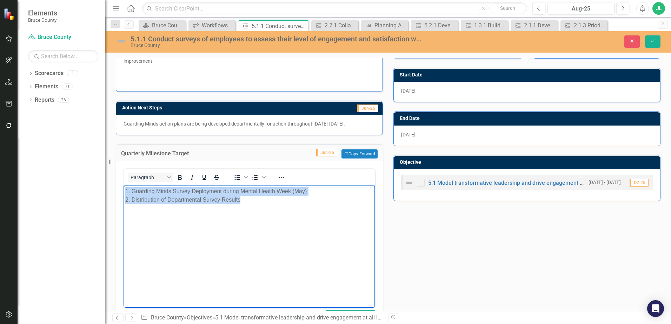
drag, startPoint x: 253, startPoint y: 198, endPoint x: 235, endPoint y: 366, distance: 169.3
click at [124, 186] on html "1. Guarding Minds Survey Deployment during Mental Health Week (May) 2. Distribu…" at bounding box center [250, 238] width 252 height 105
copy body "1. Guarding Minds Survey Deployment during Mental Health Week (May) 2. Distribu…"
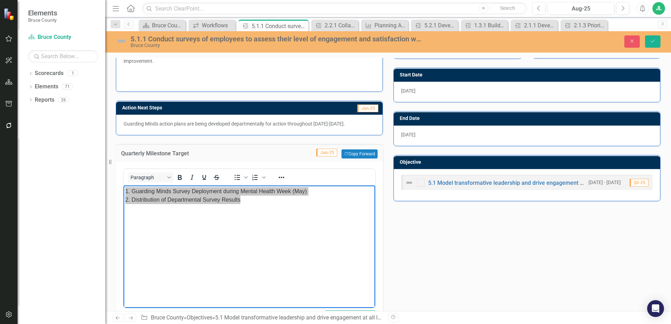
click at [497, 260] on div "Action Analysis Jun-25 Guarding Minds survey was deployed to all staff in May 2…" at bounding box center [388, 204] width 555 height 378
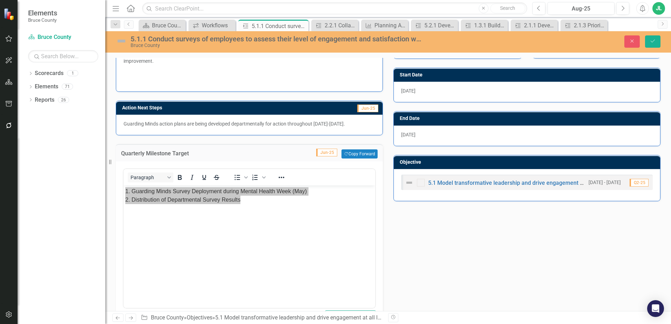
drag, startPoint x: 497, startPoint y: 260, endPoint x: 468, endPoint y: 252, distance: 30.0
click at [468, 252] on div "Action Analysis Jun-25 Guarding Minds survey was deployed to all staff in May 2…" at bounding box center [388, 204] width 555 height 378
click at [218, 149] on td "Quarterly Milestone Target" at bounding box center [188, 153] width 134 height 9
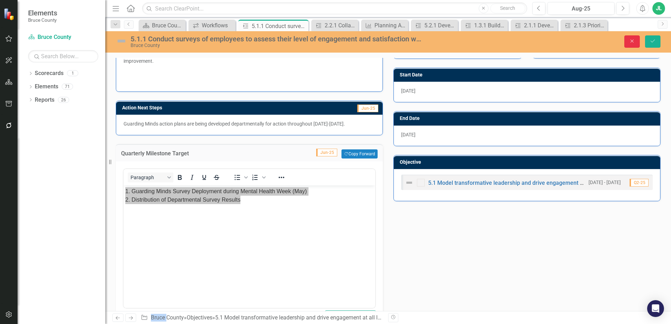
click at [636, 43] on button "Close" at bounding box center [631, 41] width 15 height 12
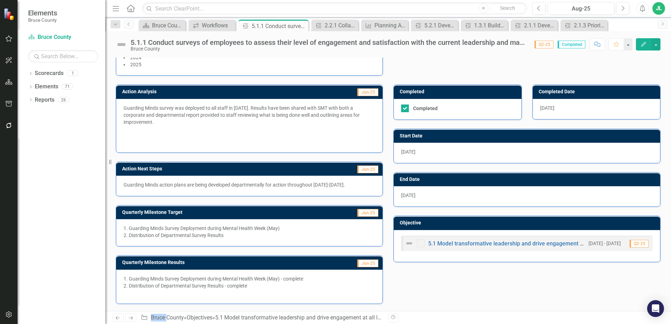
click at [295, 294] on div at bounding box center [250, 292] width 252 height 7
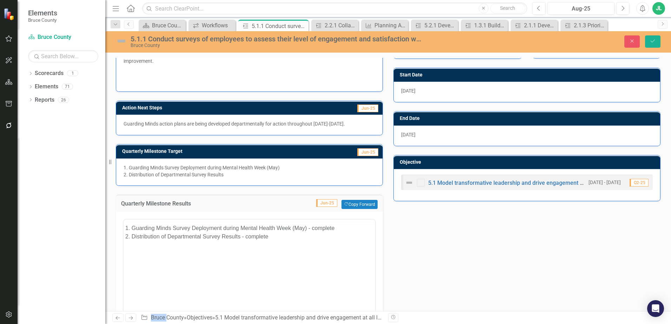
scroll to position [0, 0]
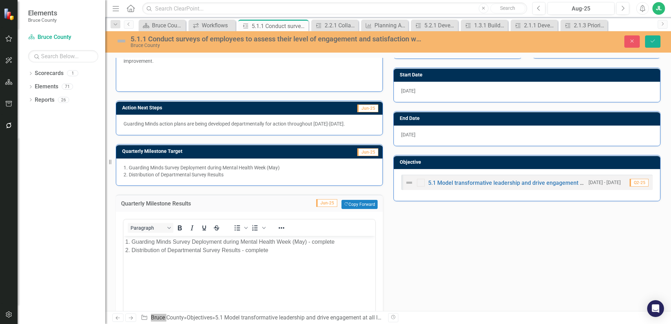
drag, startPoint x: 419, startPoint y: 530, endPoint x: 265, endPoint y: 250, distance: 319.4
click at [265, 250] on div "2. Distribution of Departmental Survey Results - complete" at bounding box center [249, 250] width 248 height 8
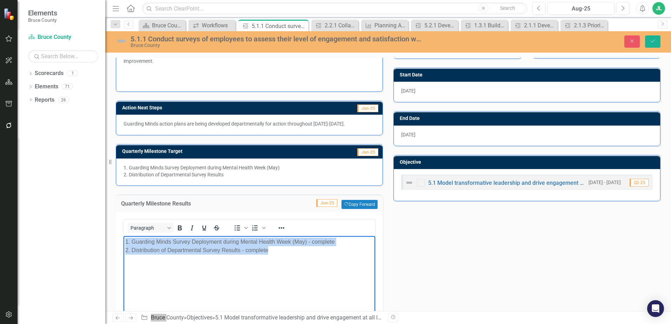
drag, startPoint x: 278, startPoint y: 248, endPoint x: 235, endPoint y: 461, distance: 217.4
click at [124, 236] on html "1. Guarding Minds Survey Deployment during Mental Health Week (May) - complete …" at bounding box center [250, 288] width 252 height 105
copy body "1. Guarding Minds Survey Deployment during Mental Health Week (May) - complete …"
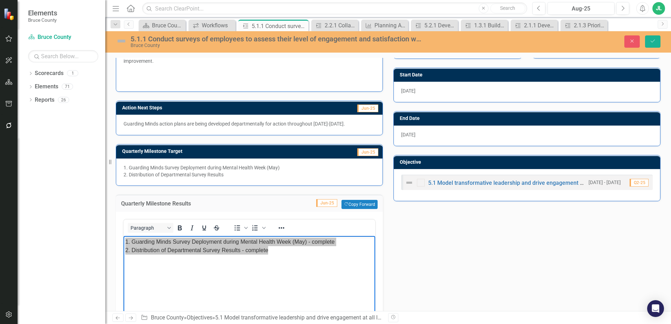
click at [464, 259] on div "Action Analysis Jun-25 Guarding Minds survey was deployed to all staff in May 2…" at bounding box center [388, 200] width 555 height 371
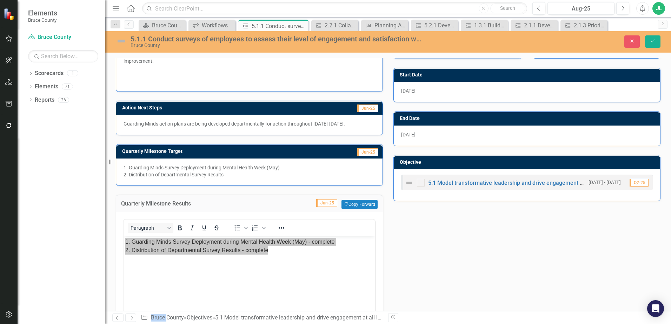
click at [464, 259] on div "Action Analysis Jun-25 Guarding Minds survey was deployed to all staff in May 2…" at bounding box center [388, 200] width 555 height 371
click at [266, 205] on td "Jun-25 Copy Forward Copy Forward" at bounding box center [317, 204] width 120 height 9
click at [628, 38] on button "Close" at bounding box center [631, 41] width 15 height 12
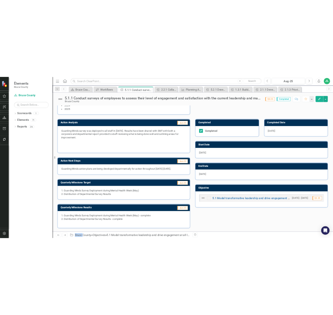
scroll to position [127, 0]
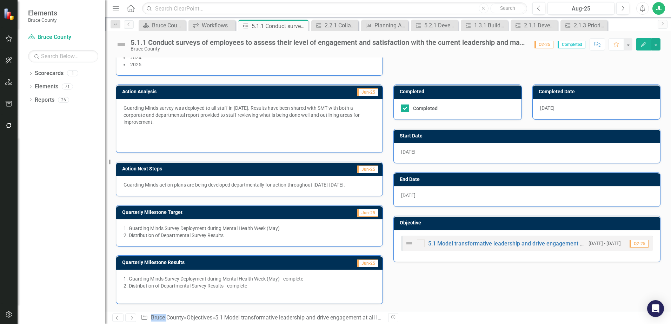
click at [124, 46] on img at bounding box center [121, 44] width 11 height 11
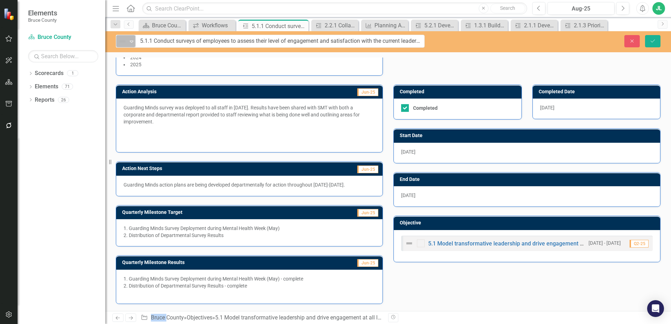
drag, startPoint x: 124, startPoint y: 46, endPoint x: 121, endPoint y: 43, distance: 3.8
click at [121, 43] on img at bounding box center [122, 41] width 8 height 8
click at [128, 40] on div "Not Defined" at bounding box center [123, 41] width 11 height 10
click at [132, 44] on icon "Expand" at bounding box center [131, 42] width 7 height 6
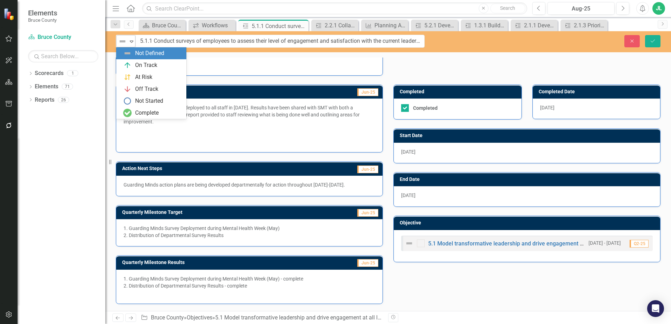
click at [131, 44] on icon "Expand" at bounding box center [131, 42] width 7 height 6
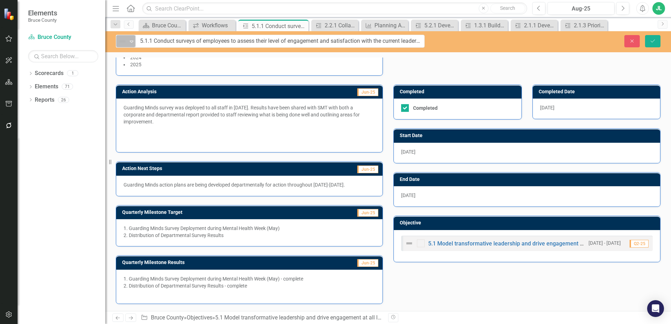
click at [132, 42] on icon "Expand" at bounding box center [131, 42] width 7 height 6
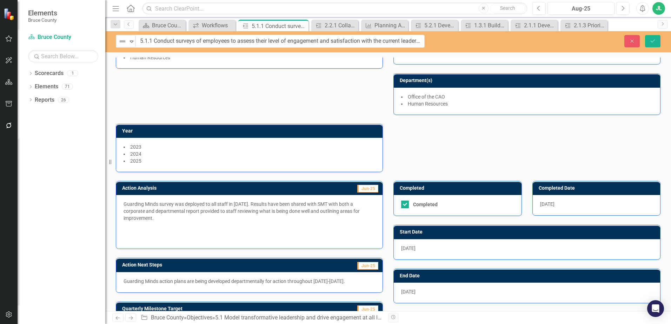
scroll to position [0, 0]
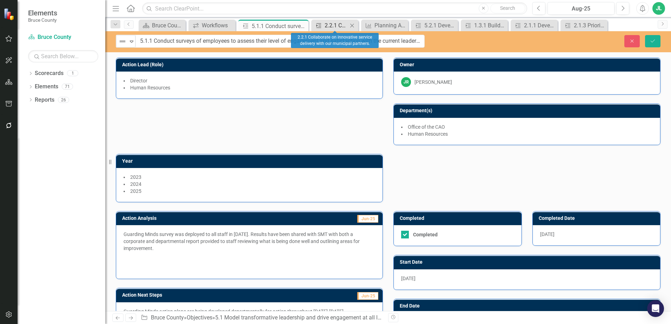
click at [328, 24] on div "2.2.1 Collaborate on innovative service delivery with our municipal partners." at bounding box center [336, 25] width 23 height 9
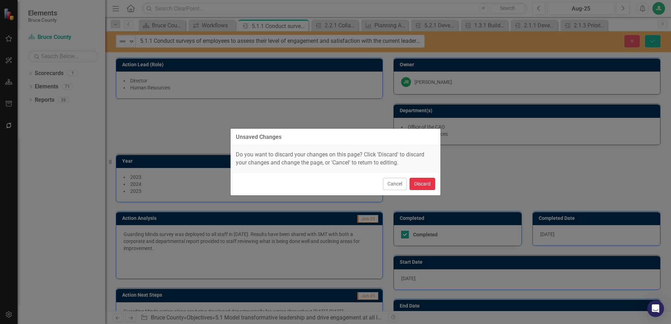
click at [424, 185] on button "Discard" at bounding box center [423, 184] width 26 height 12
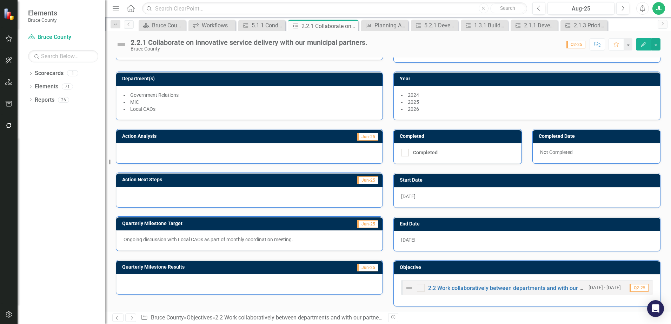
scroll to position [34, 0]
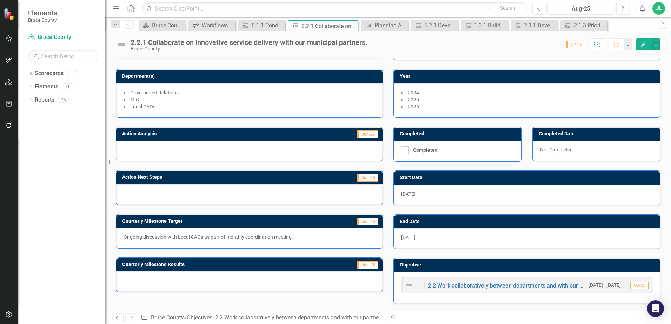
click at [143, 235] on p "Ongoing discussion with Local CAOs as part of monthly coordination meeting." at bounding box center [250, 237] width 252 height 7
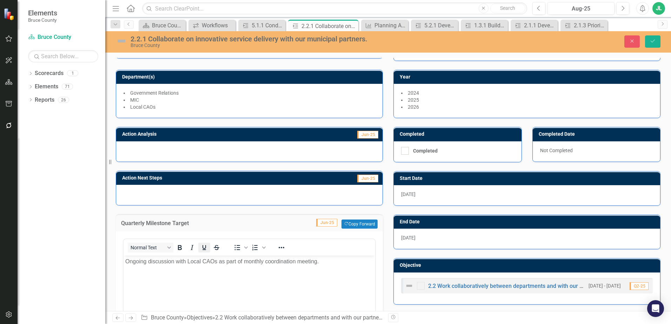
scroll to position [0, 0]
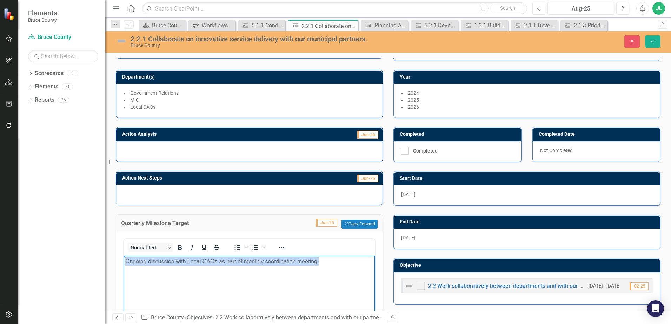
drag, startPoint x: 325, startPoint y: 264, endPoint x: 94, endPoint y: 260, distance: 230.6
click at [124, 260] on html "Ongoing discussion with Local CAOs as part of monthly coordination meeting." at bounding box center [250, 308] width 252 height 105
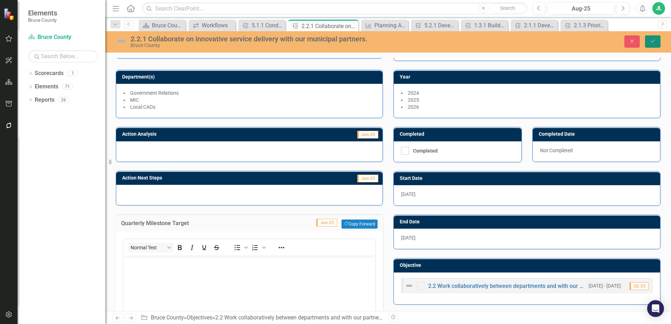
click at [654, 42] on icon "Save" at bounding box center [653, 41] width 6 height 5
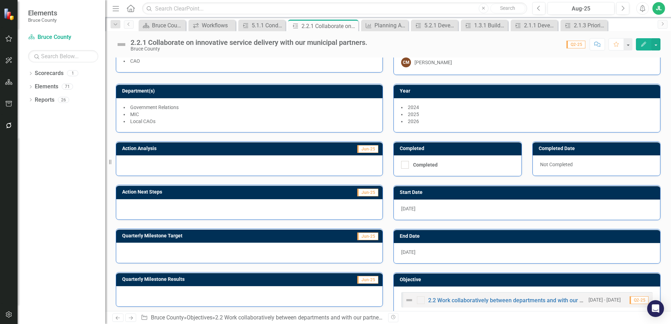
scroll to position [26, 0]
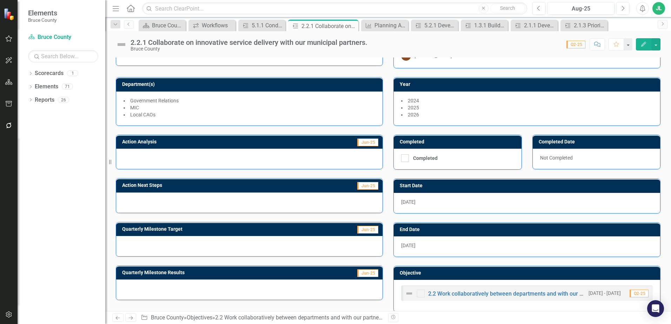
click at [108, 230] on div "Resize" at bounding box center [108, 162] width 6 height 324
click at [243, 197] on div at bounding box center [249, 203] width 266 height 20
click at [247, 247] on div at bounding box center [249, 246] width 266 height 20
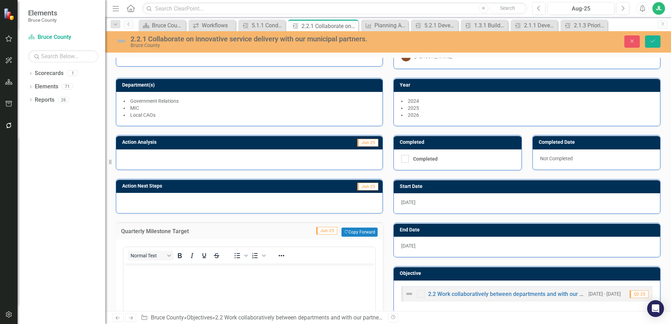
scroll to position [0, 0]
click at [209, 279] on body "Rich Text Area. Press ALT-0 for help." at bounding box center [250, 316] width 252 height 105
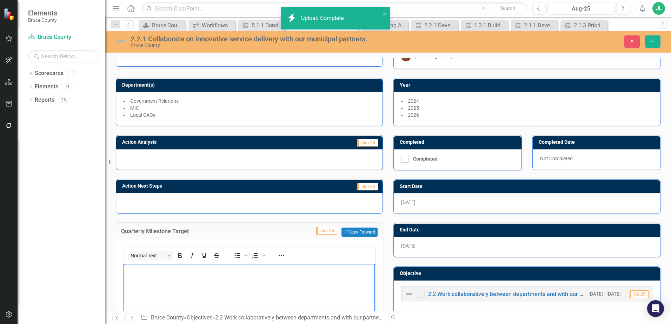
click at [294, 217] on div "Quarterly Milestone Target Jun-25 Copy Forward Copy Forward Normal Text To open…" at bounding box center [250, 314] width 278 height 200
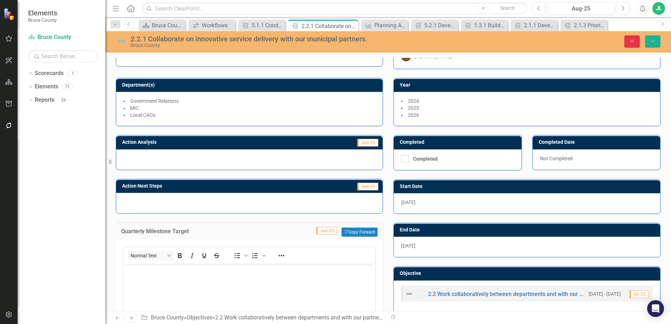
click at [635, 38] on button "Close" at bounding box center [631, 41] width 15 height 12
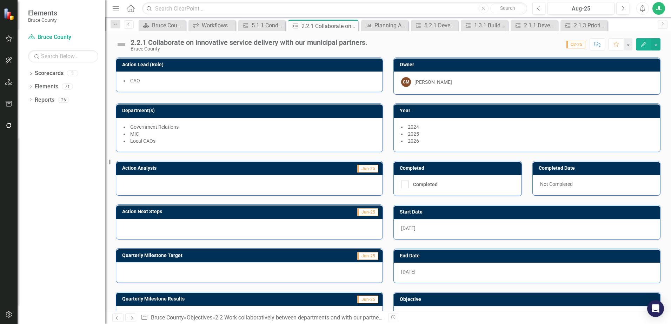
click at [124, 45] on img at bounding box center [121, 44] width 11 height 11
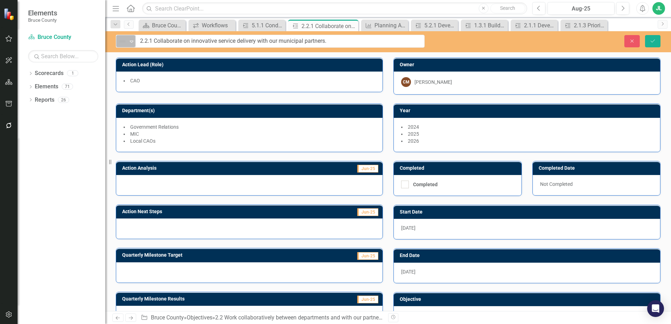
click at [133, 43] on icon "Expand" at bounding box center [131, 42] width 7 height 6
click at [633, 41] on icon "Close" at bounding box center [632, 41] width 6 height 5
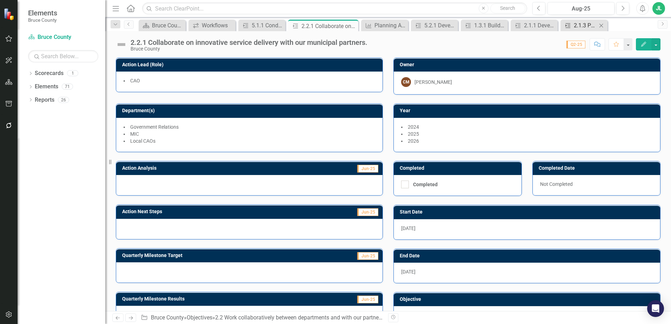
click at [586, 28] on div "2.1.3 Prioritize ongoing repatriation and collections management efforts to sup…" at bounding box center [585, 25] width 23 height 9
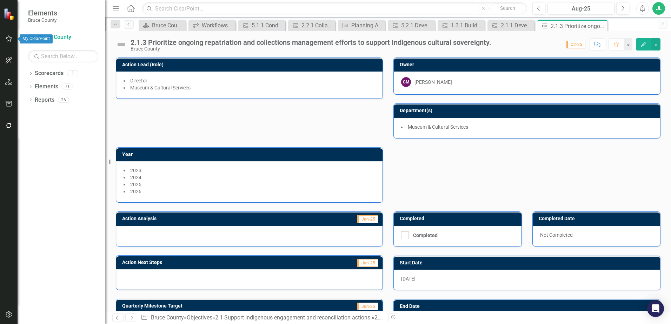
click at [10, 40] on icon "button" at bounding box center [8, 39] width 7 height 6
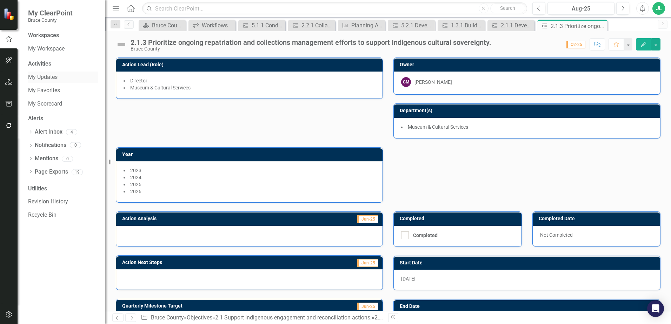
click at [56, 78] on link "My Updates" at bounding box center [63, 77] width 70 height 8
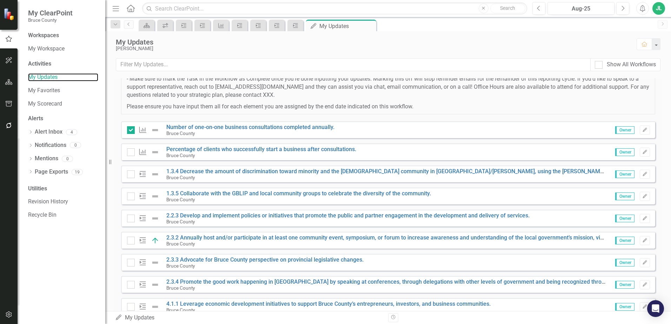
scroll to position [123, 0]
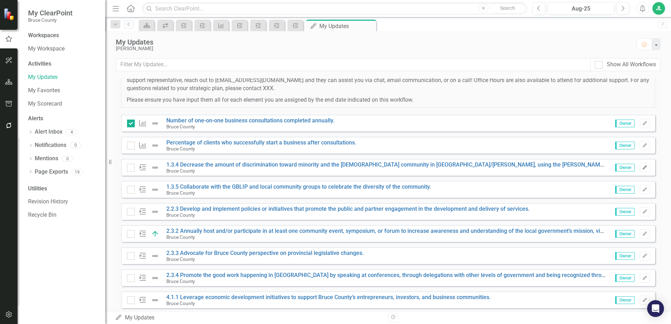
click at [644, 168] on button "Edit" at bounding box center [645, 167] width 10 height 9
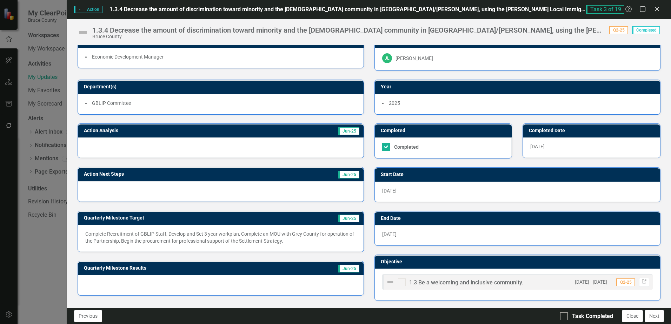
scroll to position [0, 0]
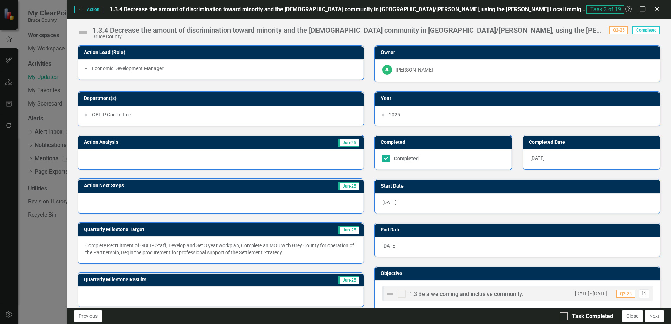
click at [366, 135] on div "Action Analysis Jun-25" at bounding box center [220, 148] width 297 height 44
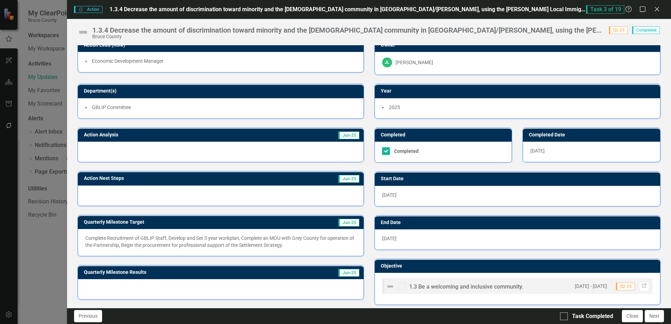
scroll to position [12, 0]
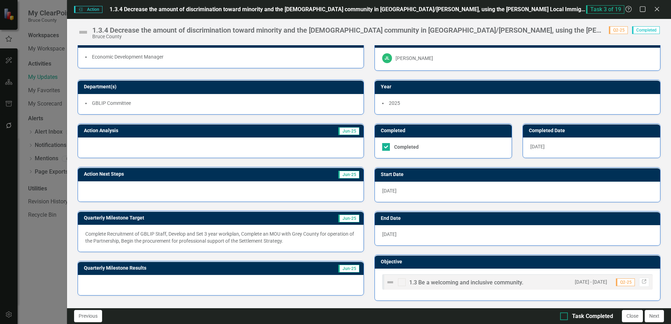
click at [567, 319] on div at bounding box center [564, 317] width 8 height 8
click at [565, 317] on input "Task Completed" at bounding box center [562, 315] width 5 height 5
checkbox input "true"
click at [38, 248] on div "Action Action 1.3.4 Decrease the amount of discrimination toward minority and t…" at bounding box center [335, 162] width 671 height 324
click at [656, 13] on div "Close" at bounding box center [656, 9] width 9 height 9
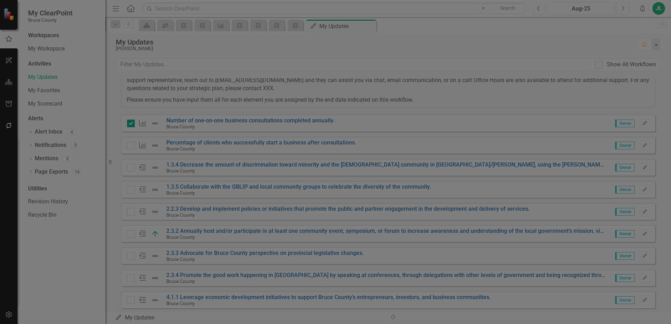
checkbox input "true"
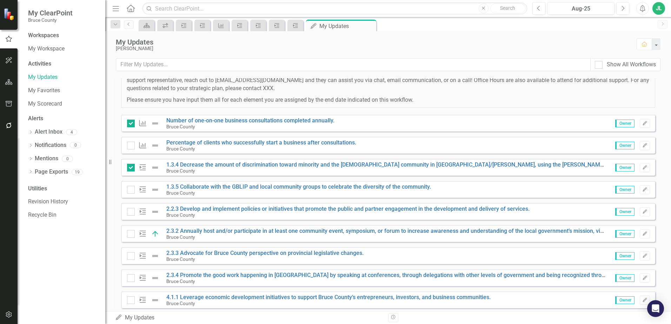
click at [488, 100] on p "Please ensure you have input them all for each element you are assigned by the …" at bounding box center [388, 100] width 523 height 8
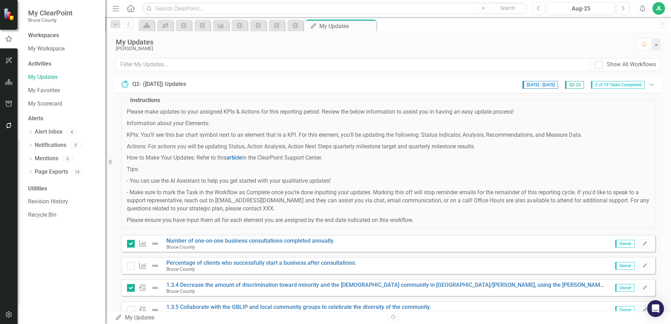
scroll to position [0, 0]
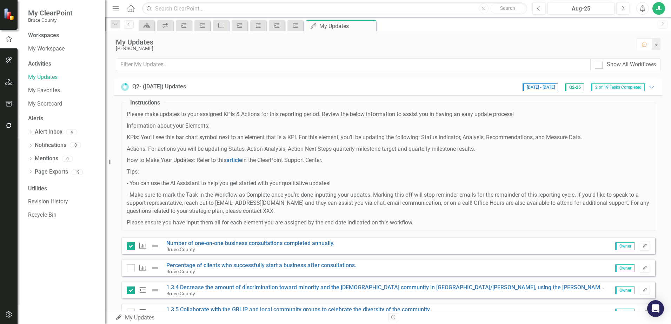
drag, startPoint x: 423, startPoint y: 166, endPoint x: 372, endPoint y: 202, distance: 62.5
click at [422, 166] on span "Please make updates to your assigned KPIs & Actions for this reporting period. …" at bounding box center [388, 169] width 523 height 116
drag, startPoint x: 302, startPoint y: 214, endPoint x: 128, endPoint y: 106, distance: 204.6
click at [128, 106] on fieldset "Instructions Please make updates to your assigned KPIs & Actions for this repor…" at bounding box center [388, 165] width 534 height 132
drag, startPoint x: 128, startPoint y: 106, endPoint x: 233, endPoint y: 128, distance: 107.1
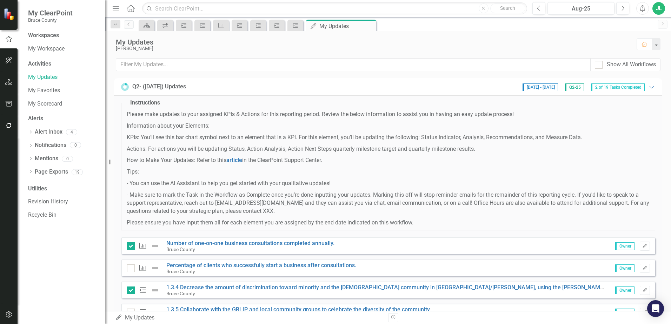
click at [233, 128] on p "Information about your Elements:" at bounding box center [388, 126] width 523 height 8
click at [220, 86] on div "Q2- (Jun 25) Updates 8/25/25 - 9/11/25 Q2-25 2 of 19 Tasks Completed Expanded" at bounding box center [388, 86] width 534 height 9
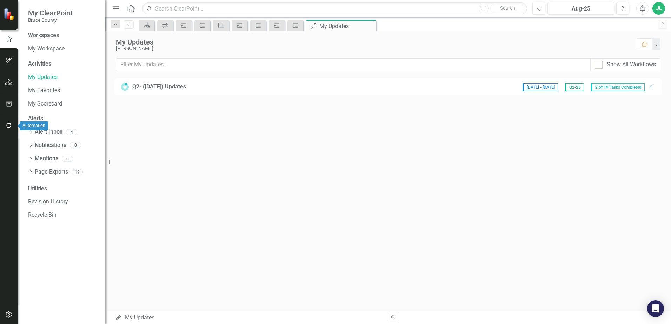
click at [7, 126] on icon "button" at bounding box center [8, 126] width 7 height 6
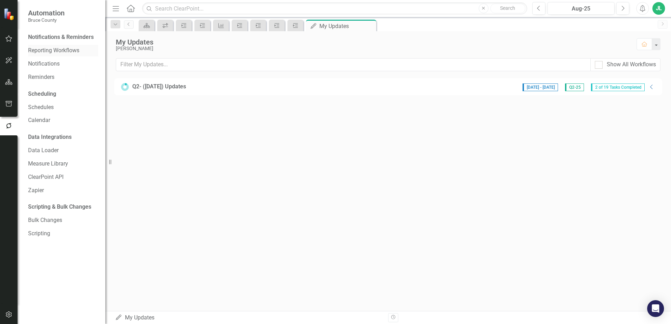
click at [79, 52] on link "Reporting Workflows" at bounding box center [63, 51] width 70 height 8
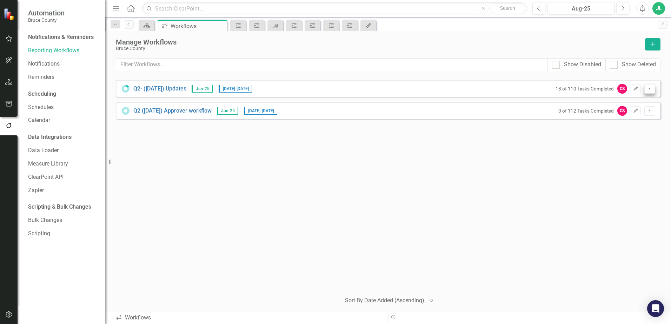
click at [645, 89] on button "Dropdown Menu" at bounding box center [649, 88] width 11 height 9
click at [644, 100] on link "Preview Preview Workflow" at bounding box center [622, 100] width 65 height 13
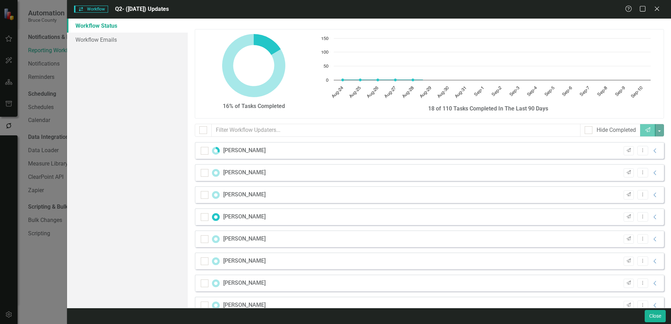
checkbox input "false"
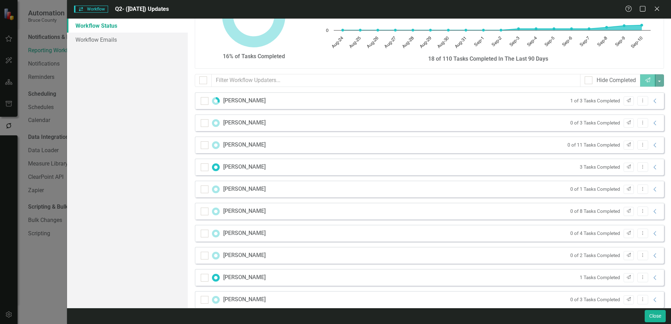
scroll to position [53, 0]
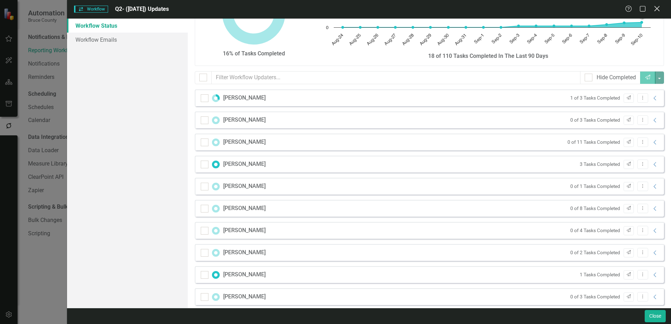
click at [659, 11] on icon "Close" at bounding box center [656, 8] width 9 height 7
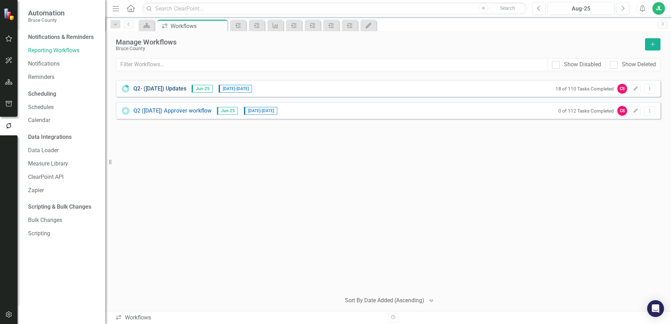
click at [177, 90] on link "Q2- (Jun 25) Updates" at bounding box center [159, 89] width 53 height 8
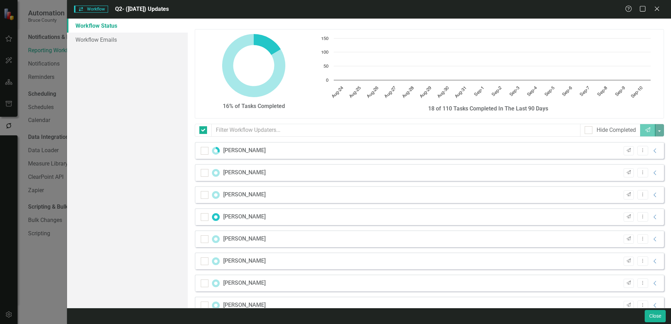
checkbox input "false"
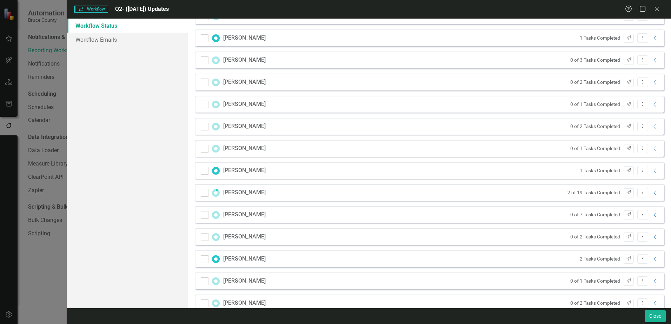
scroll to position [283, 0]
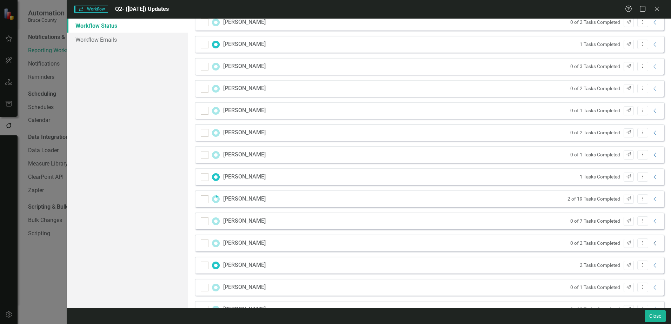
click at [652, 245] on icon "Collapse" at bounding box center [655, 244] width 7 height 6
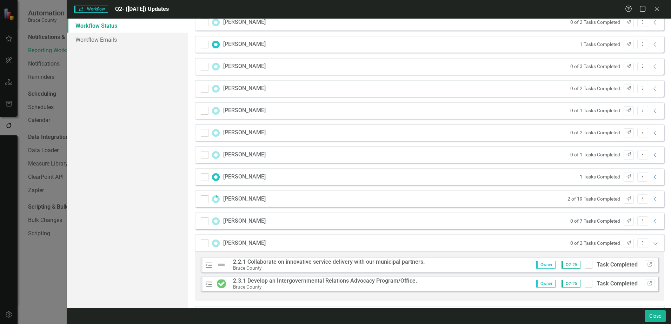
click at [325, 285] on div "Bruce County" at bounding box center [325, 287] width 184 height 6
click at [647, 283] on button "Link" at bounding box center [650, 283] width 10 height 9
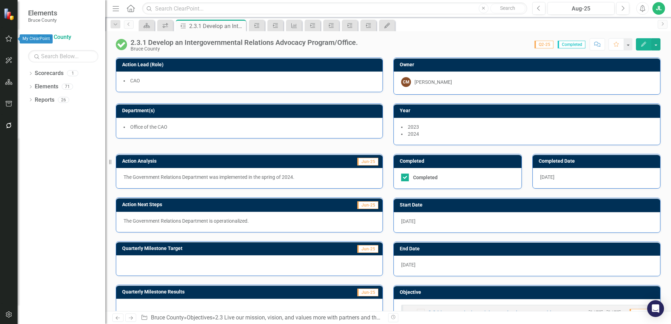
click at [8, 41] on icon "button" at bounding box center [8, 39] width 7 height 6
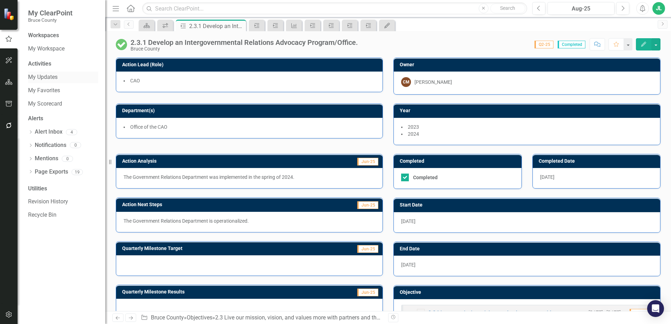
click at [60, 75] on link "My Updates" at bounding box center [63, 77] width 70 height 8
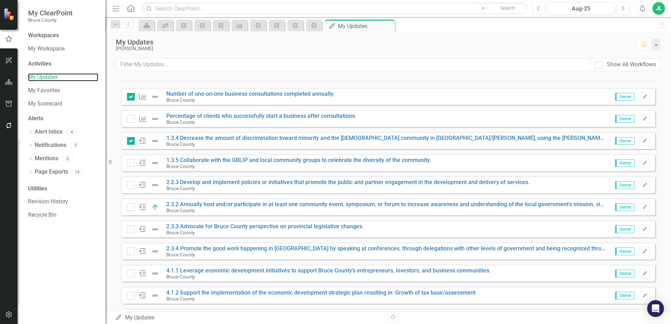
scroll to position [158, 0]
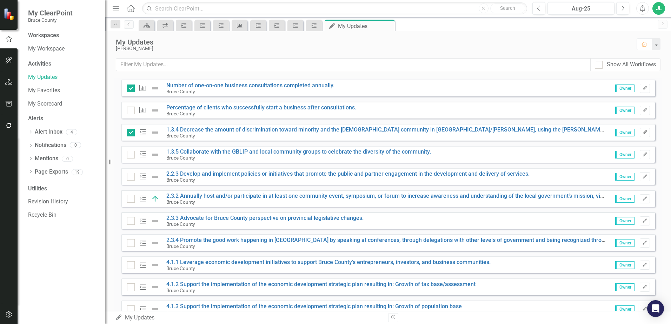
click at [642, 132] on icon "Edit" at bounding box center [644, 133] width 5 height 4
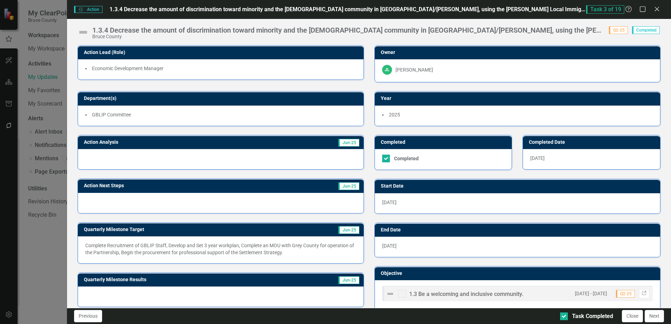
click at [42, 267] on div "Action Action 1.3.4 Decrease the amount of discrimination toward minority and t…" at bounding box center [335, 162] width 671 height 324
click at [655, 5] on div "Task 3 of 19 Help Maximize Close" at bounding box center [625, 9] width 78 height 8
click at [658, 9] on icon at bounding box center [656, 8] width 5 height 5
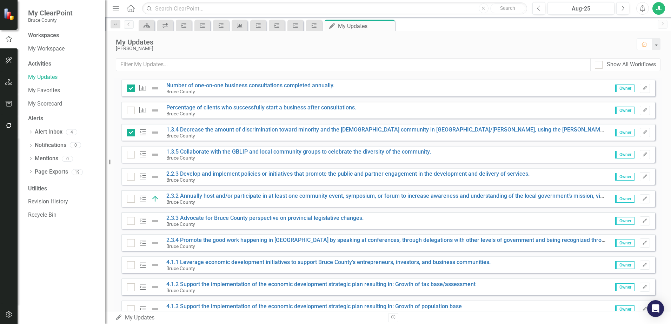
click at [247, 45] on div "My Updates" at bounding box center [373, 42] width 514 height 8
click at [643, 134] on icon "button" at bounding box center [645, 132] width 4 height 4
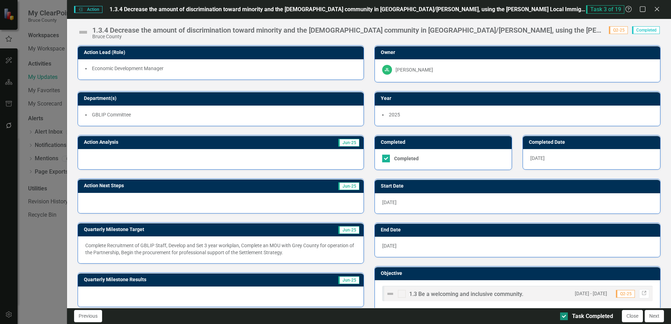
click at [565, 314] on div at bounding box center [564, 317] width 8 height 8
click at [565, 314] on input "Task Completed" at bounding box center [562, 315] width 5 height 5
checkbox input "false"
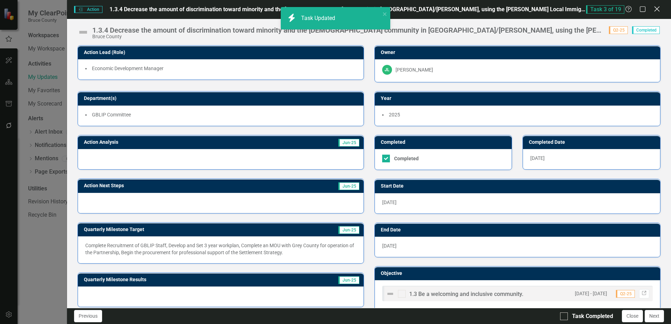
click at [658, 9] on icon "Close" at bounding box center [656, 9] width 9 height 7
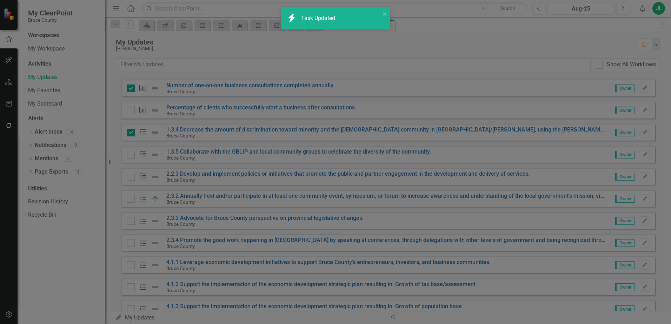
checkbox input "false"
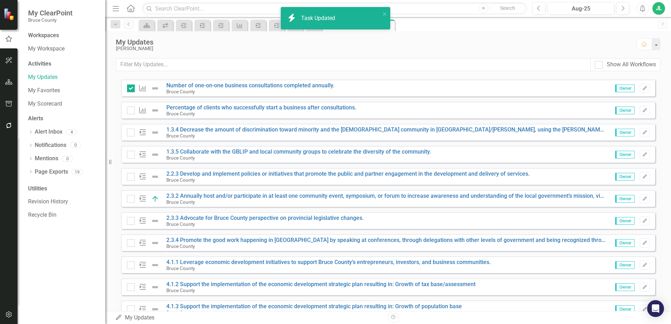
click at [71, 258] on div "Workspaces My Workspace Activities My Updates My Favorites My Scorecard Alerts …" at bounding box center [62, 178] width 88 height 293
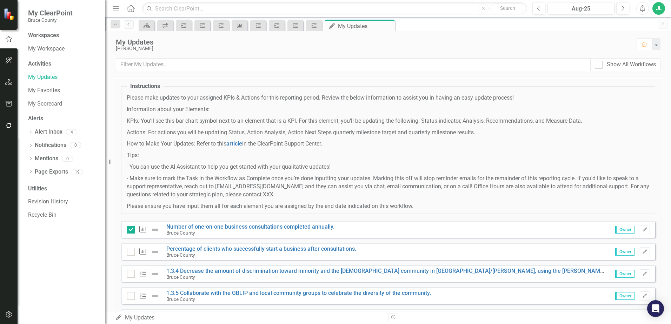
scroll to position [0, 0]
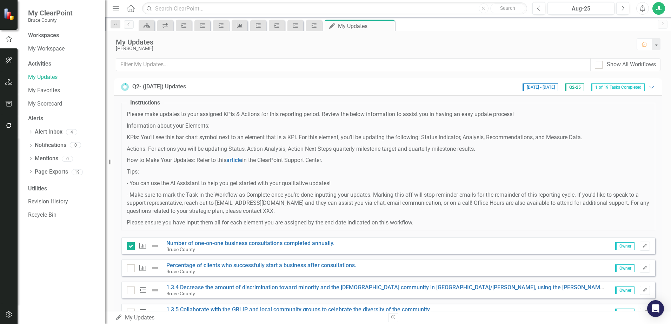
click at [393, 198] on p "- Make sure to mark the Task in the Workflow as Complete once you’re done input…" at bounding box center [388, 203] width 523 height 24
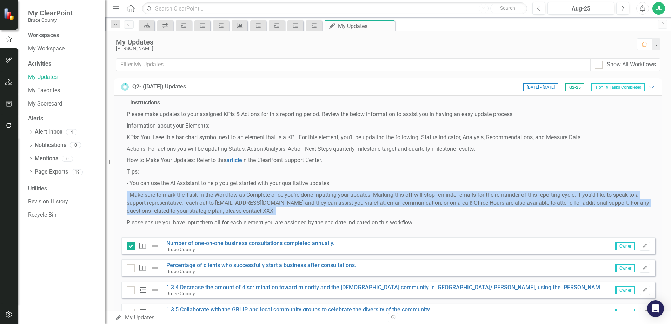
click at [393, 198] on p "- Make sure to mark the Task in the Workflow as Complete once you’re done input…" at bounding box center [388, 203] width 523 height 24
drag, startPoint x: 393, startPoint y: 198, endPoint x: 326, endPoint y: 199, distance: 66.7
click at [326, 199] on p "- Make sure to mark the Task in the Workflow as Complete once you’re done input…" at bounding box center [388, 203] width 523 height 24
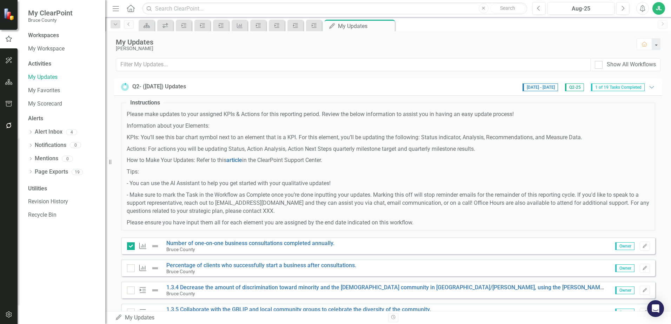
click at [339, 147] on p "Actions: For actions you will be updating Status, Action Analysis, Action Next …" at bounding box center [388, 149] width 523 height 8
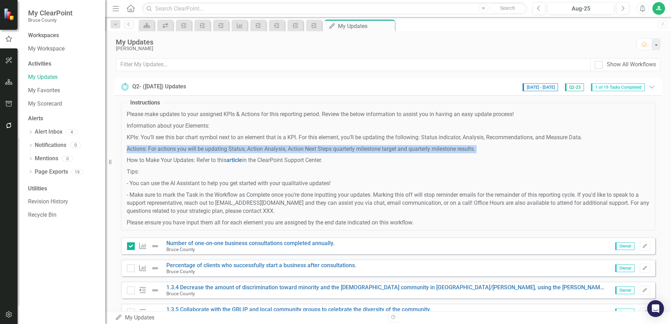
click at [339, 147] on p "Actions: For actions you will be updating Status, Action Analysis, Action Next …" at bounding box center [388, 149] width 523 height 8
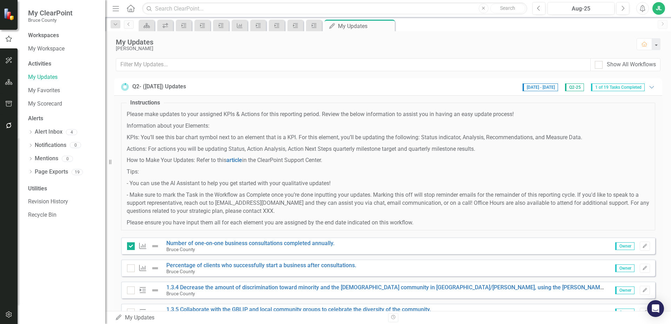
drag, startPoint x: 339, startPoint y: 147, endPoint x: 344, endPoint y: 162, distance: 16.1
click at [344, 162] on p "How to Make Your Updates: Refer to this article in the ClearPoint Support Cente…" at bounding box center [388, 161] width 523 height 8
click at [343, 162] on p "How to Make Your Updates: Refer to this article in the ClearPoint Support Cente…" at bounding box center [388, 161] width 523 height 8
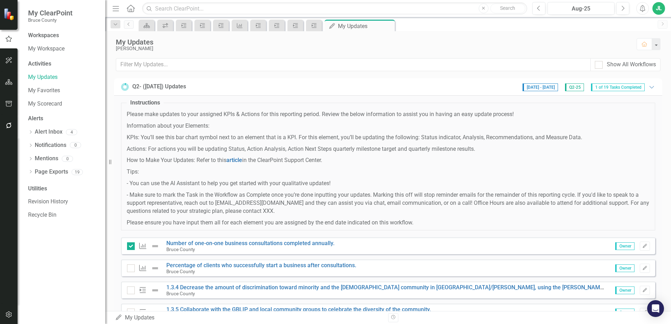
click at [359, 202] on p "- Make sure to mark the Task in the Workflow as Complete once you’re done input…" at bounding box center [388, 203] width 523 height 24
drag, startPoint x: 420, startPoint y: 223, endPoint x: 126, endPoint y: 115, distance: 313.6
click at [126, 115] on fieldset "Instructions Please make updates to your assigned KPIs & Actions for this repor…" at bounding box center [388, 165] width 534 height 132
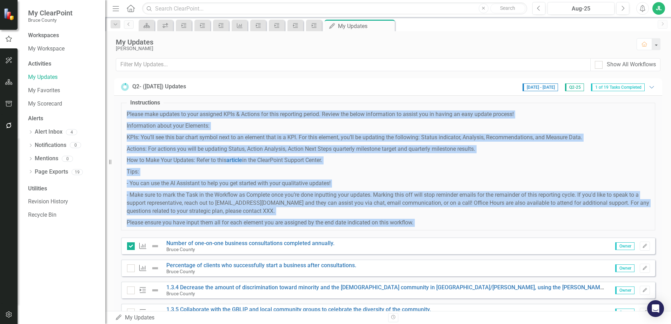
drag, startPoint x: 125, startPoint y: 114, endPoint x: 435, endPoint y: 230, distance: 330.8
click at [435, 230] on fieldset "Instructions Please make updates to your assigned KPIs & Actions for this repor…" at bounding box center [388, 165] width 534 height 132
drag, startPoint x: 435, startPoint y: 230, endPoint x: 431, endPoint y: 224, distance: 7.0
click at [431, 224] on p "Please ensure you have input them all for each element you are assigned by the …" at bounding box center [388, 223] width 523 height 8
drag, startPoint x: 378, startPoint y: 219, endPoint x: 124, endPoint y: 111, distance: 275.3
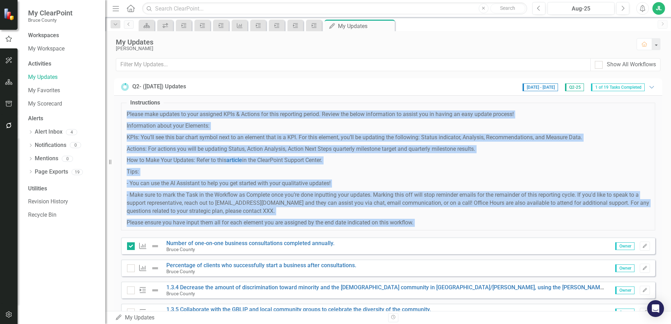
click at [124, 111] on fieldset "Instructions Please make updates to your assigned KPIs & Actions for this repor…" at bounding box center [388, 165] width 534 height 132
drag, startPoint x: 124, startPoint y: 111, endPoint x: 132, endPoint y: 115, distance: 8.3
click at [132, 115] on p "Please make updates to your assigned KPIs & Actions for this reporting period. …" at bounding box center [388, 115] width 523 height 8
drag, startPoint x: 124, startPoint y: 113, endPoint x: 431, endPoint y: 229, distance: 328.7
click at [431, 229] on fieldset "Instructions Please make updates to your assigned KPIs & Actions for this repor…" at bounding box center [388, 165] width 534 height 132
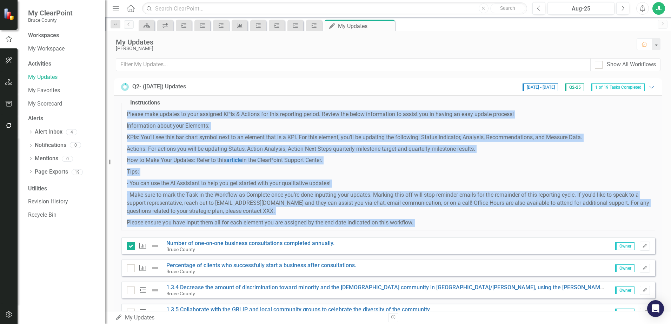
drag, startPoint x: 431, startPoint y: 229, endPoint x: 423, endPoint y: 225, distance: 9.1
click at [423, 225] on p "Please ensure you have input them all for each element you are assigned by the …" at bounding box center [388, 223] width 523 height 8
drag, startPoint x: 423, startPoint y: 225, endPoint x: 124, endPoint y: 112, distance: 319.9
click at [124, 112] on fieldset "Instructions Please make updates to your assigned KPIs & Actions for this repor…" at bounding box center [388, 165] width 534 height 132
drag, startPoint x: 124, startPoint y: 112, endPoint x: 158, endPoint y: 124, distance: 36.0
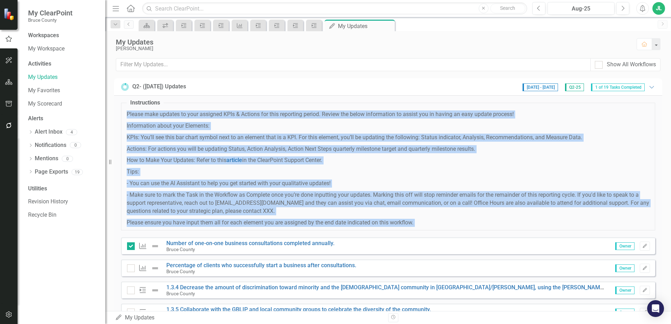
click at [158, 124] on p "Information about your Elements:" at bounding box center [388, 126] width 523 height 8
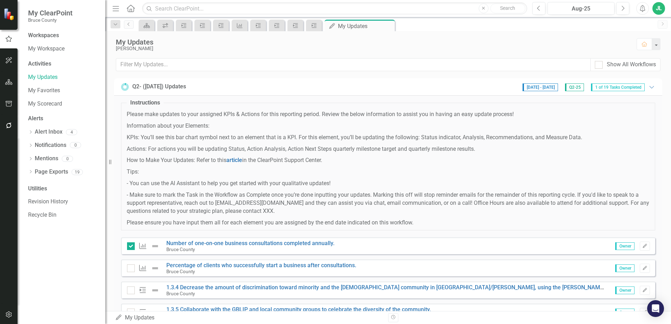
click at [231, 148] on p "Actions: For actions you will be updating Status, Action Analysis, Action Next …" at bounding box center [388, 149] width 523 height 8
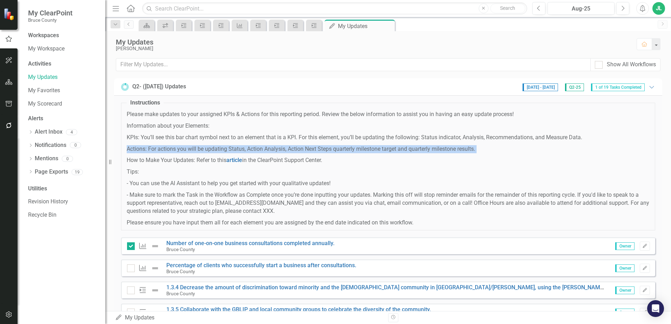
click at [231, 148] on p "Actions: For actions you will be updating Status, Action Analysis, Action Next …" at bounding box center [388, 149] width 523 height 8
drag, startPoint x: 231, startPoint y: 148, endPoint x: 207, endPoint y: 155, distance: 25.1
click at [207, 155] on span "Please make updates to your assigned KPIs & Actions for this reporting period. …" at bounding box center [388, 169] width 523 height 116
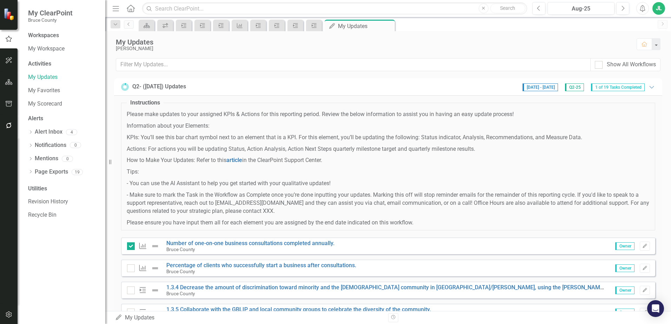
click at [205, 159] on p "How to Make Your Updates: Refer to this article in the ClearPoint Support Cente…" at bounding box center [388, 161] width 523 height 8
drag, startPoint x: 205, startPoint y: 159, endPoint x: 211, endPoint y: 186, distance: 27.0
click at [211, 186] on p "- You can use the AI Assistant to help you get started with your qualitative up…" at bounding box center [388, 184] width 523 height 8
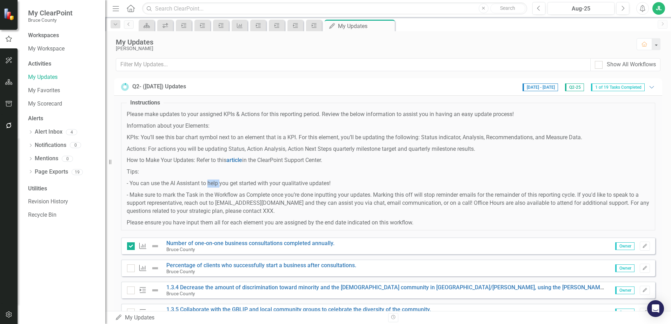
click at [211, 186] on p "- You can use the AI Assistant to help you get started with your qualitative up…" at bounding box center [388, 184] width 523 height 8
drag, startPoint x: 211, startPoint y: 186, endPoint x: 221, endPoint y: 203, distance: 19.8
click at [221, 203] on p "- Make sure to mark the Task in the Workflow as Complete once you’re done input…" at bounding box center [388, 203] width 523 height 24
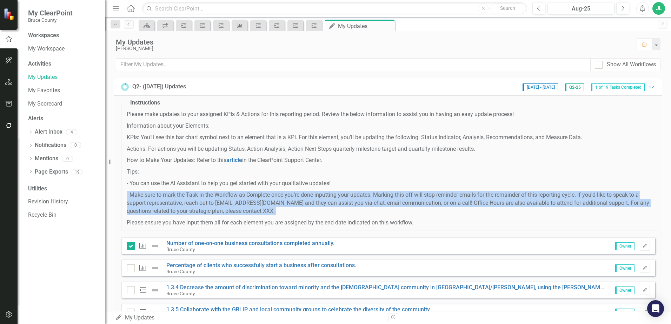
click at [221, 203] on p "- Make sure to mark the Task in the Workflow as Complete once you’re done input…" at bounding box center [388, 203] width 523 height 24
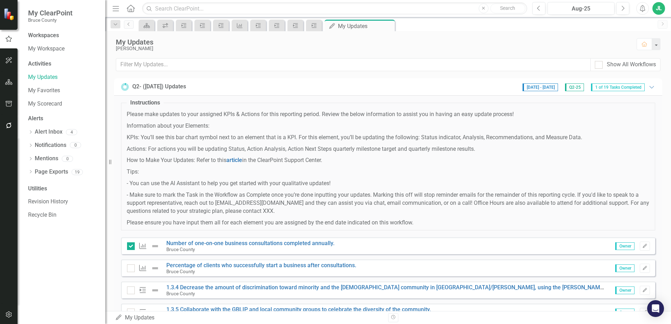
drag, startPoint x: 221, startPoint y: 203, endPoint x: 269, endPoint y: 224, distance: 53.0
click at [261, 221] on p "Please ensure you have input them all for each element you are assigned by the …" at bounding box center [388, 223] width 523 height 8
drag, startPoint x: 357, startPoint y: 223, endPoint x: 121, endPoint y: 104, distance: 263.6
click at [121, 104] on fieldset "Instructions Please make updates to your assigned KPIs & Actions for this repor…" at bounding box center [388, 165] width 534 height 132
drag, startPoint x: 121, startPoint y: 104, endPoint x: 145, endPoint y: 115, distance: 25.9
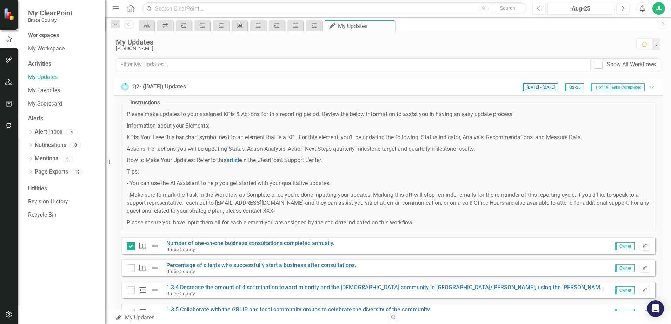
click at [145, 115] on p "Please make updates to your assigned KPIs & Actions for this reporting period. …" at bounding box center [388, 115] width 523 height 8
drag, startPoint x: 129, startPoint y: 114, endPoint x: 436, endPoint y: 224, distance: 326.4
click at [436, 224] on span "Please make updates to your assigned KPIs & Actions for this reporting period. …" at bounding box center [388, 169] width 523 height 116
click at [435, 224] on p "Please ensure you have input them all for each element you are assigned by the …" at bounding box center [388, 223] width 523 height 8
drag, startPoint x: 388, startPoint y: 221, endPoint x: 121, endPoint y: 110, distance: 289.3
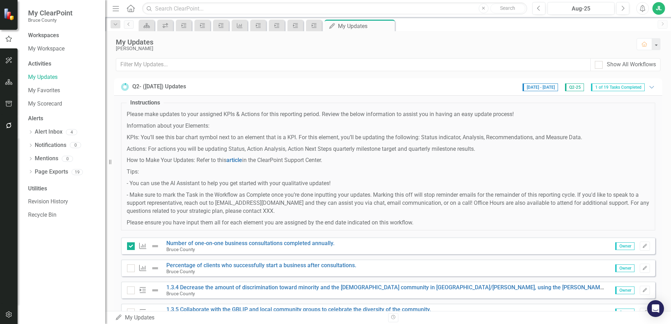
click at [121, 110] on fieldset "Instructions Please make updates to your assigned KPIs & Actions for this repor…" at bounding box center [388, 165] width 534 height 132
drag, startPoint x: 121, startPoint y: 110, endPoint x: 142, endPoint y: 123, distance: 24.4
click at [142, 123] on p "Information about your Elements:" at bounding box center [388, 126] width 523 height 8
drag, startPoint x: 125, startPoint y: 115, endPoint x: 432, endPoint y: 225, distance: 326.0
click at [432, 225] on fieldset "Instructions Please make updates to your assigned KPIs & Actions for this repor…" at bounding box center [388, 165] width 534 height 132
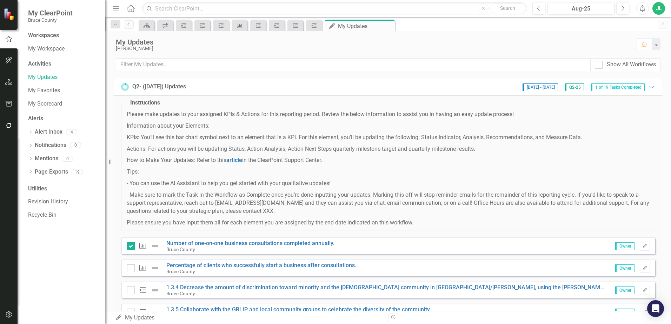
click at [432, 225] on p "Please ensure you have input them all for each element you are assigned by the …" at bounding box center [388, 223] width 523 height 8
drag, startPoint x: 416, startPoint y: 225, endPoint x: 120, endPoint y: 116, distance: 316.0
drag, startPoint x: 120, startPoint y: 116, endPoint x: 176, endPoint y: 157, distance: 69.4
click at [176, 157] on span "Please make updates to your assigned KPIs & Actions for this reporting period. …" at bounding box center [388, 169] width 523 height 116
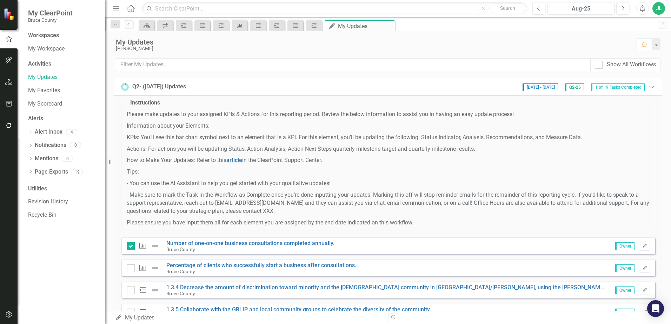
click at [195, 192] on p "- Make sure to mark the Task in the Workflow as Complete once you’re done input…" at bounding box center [388, 203] width 523 height 24
drag, startPoint x: 430, startPoint y: 224, endPoint x: 124, endPoint y: 116, distance: 324.4
click at [124, 116] on fieldset "Instructions Please make updates to your assigned KPIs & Actions for this repor…" at bounding box center [388, 165] width 534 height 132
drag, startPoint x: 124, startPoint y: 116, endPoint x: 134, endPoint y: 134, distance: 21.2
click at [134, 134] on p "KPIs: You’ll see this bar chart symbol next to an element that is a KPI. For th…" at bounding box center [388, 138] width 523 height 8
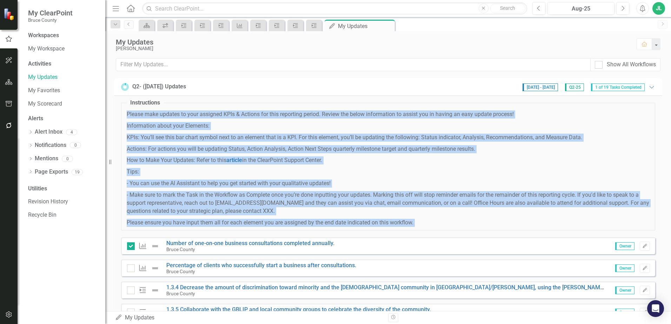
drag, startPoint x: 126, startPoint y: 115, endPoint x: 432, endPoint y: 236, distance: 329.1
drag, startPoint x: 432, startPoint y: 236, endPoint x: 384, endPoint y: 221, distance: 50.1
click at [384, 221] on p "Please ensure you have input them all for each element you are assigned by the …" at bounding box center [388, 223] width 523 height 8
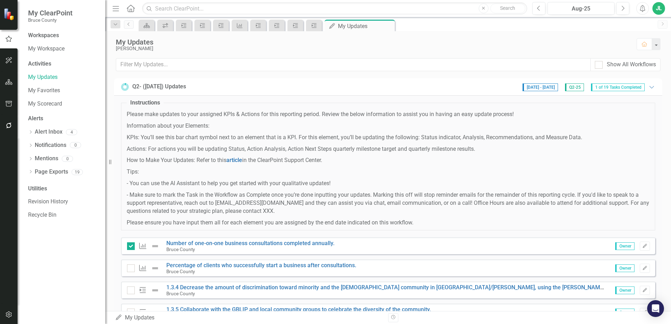
click at [253, 185] on p "- You can use the AI Assistant to help you get started with your qualitative up…" at bounding box center [388, 184] width 523 height 8
drag, startPoint x: 428, startPoint y: 225, endPoint x: 119, endPoint y: 102, distance: 332.6
click at [291, 220] on p "Please ensure you have input them all for each element you are assigned by the …" at bounding box center [388, 223] width 523 height 8
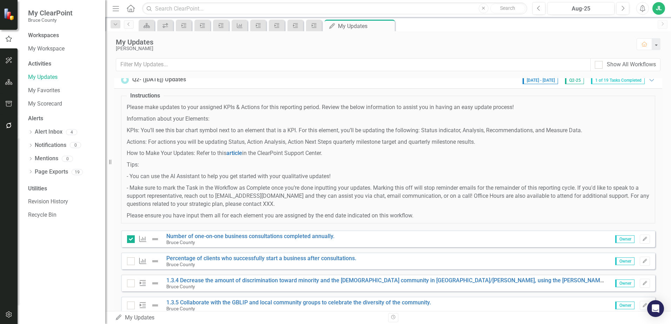
scroll to position [9, 0]
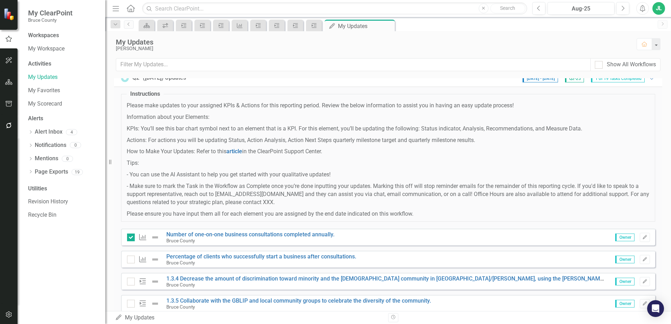
click at [103, 292] on div "Workspaces My Workspace Activities My Updates My Favorites My Scorecard Alerts …" at bounding box center [62, 178] width 88 height 293
click at [85, 268] on div "Workspaces My Workspace Activities My Updates My Favorites My Scorecard Alerts …" at bounding box center [62, 178] width 88 height 293
click at [55, 48] on link "My Workspace" at bounding box center [63, 49] width 70 height 8
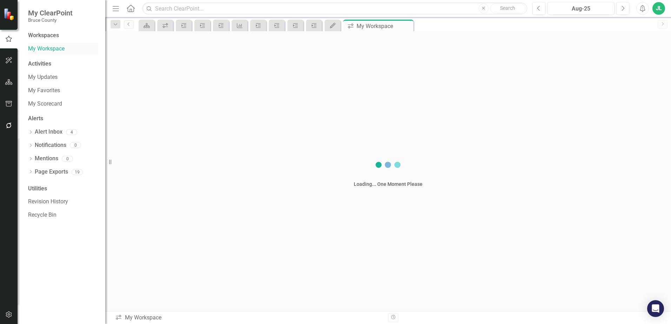
click at [55, 48] on link "My Workspace" at bounding box center [63, 49] width 70 height 8
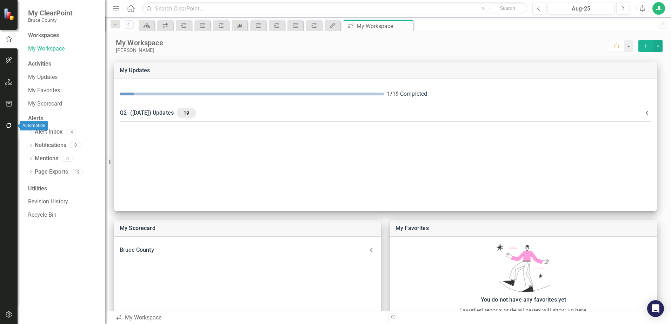
click at [8, 128] on icon "button" at bounding box center [9, 126] width 6 height 6
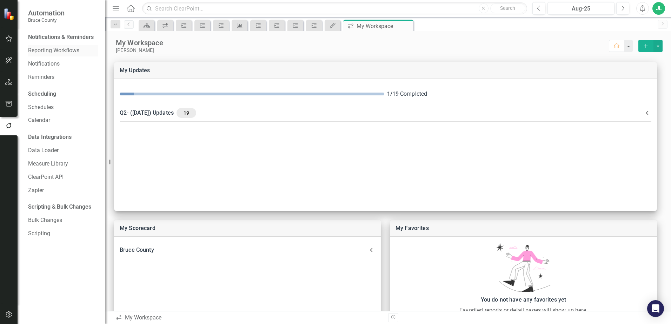
click at [65, 51] on link "Reporting Workflows" at bounding box center [63, 51] width 70 height 8
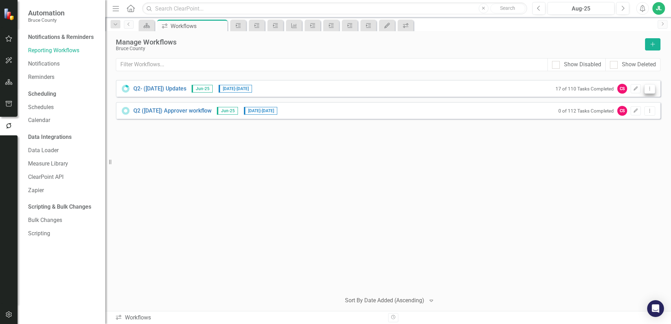
click at [650, 90] on icon "Dropdown Menu" at bounding box center [650, 88] width 6 height 5
click at [493, 80] on div "Q2- (Jun 25) Updates Jun-25 8/25/25 - 9/11/25 17 of 110 Tasks Completed CS Edit…" at bounding box center [388, 88] width 545 height 17
click at [469, 87] on div "Q2- (Jun 25) Updates Jun-25 8/25/25 - 9/11/25 17 of 110 Tasks Completed CS Edit…" at bounding box center [388, 88] width 545 height 17
click at [651, 87] on icon "Dropdown Menu" at bounding box center [650, 88] width 6 height 5
click at [631, 104] on link "Preview Preview Workflow" at bounding box center [622, 100] width 65 height 13
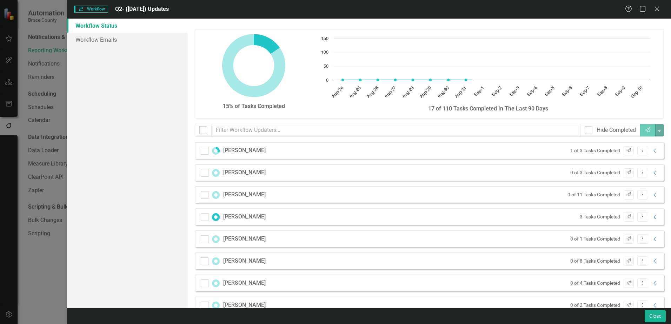
checkbox input "false"
click at [102, 36] on link "Workflow Emails" at bounding box center [127, 40] width 121 height 14
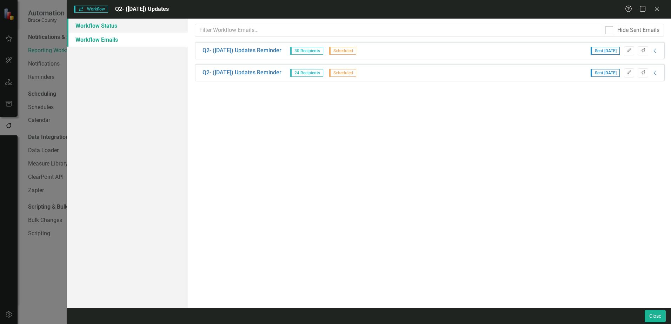
click at [111, 27] on link "Workflow Status" at bounding box center [127, 26] width 121 height 14
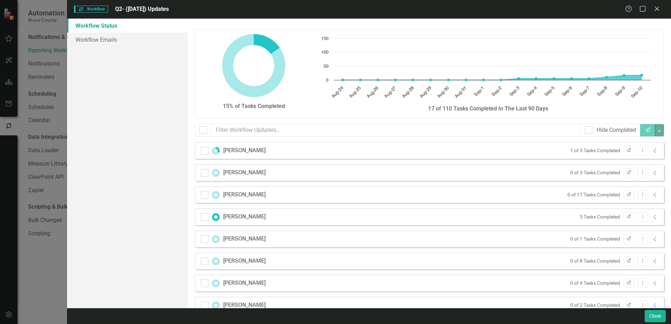
click at [47, 271] on div "Workflow Workflow Q2- (Jun 25) Updates Help Maximize Close Workflow Status Work…" at bounding box center [335, 162] width 671 height 324
click at [655, 9] on icon "Close" at bounding box center [656, 8] width 9 height 7
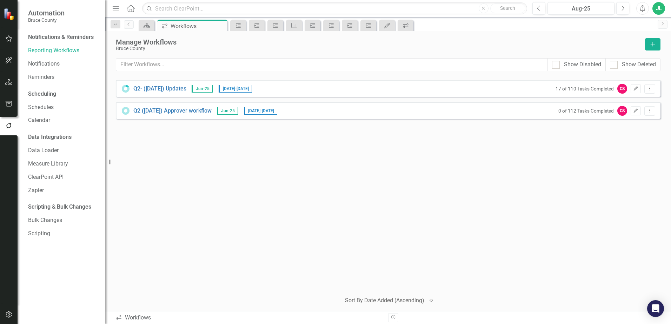
click at [278, 201] on div "Q2- (Jun 25) Updates Jun-25 8/25/25 - 9/11/25 17 of 110 Tasks Completed CS Edit…" at bounding box center [388, 183] width 545 height 207
click at [289, 166] on div "Q2- (Jun 25) Updates Jun-25 8/25/25 - 9/11/25 17 of 110 Tasks Completed CS Edit…" at bounding box center [388, 183] width 545 height 207
click at [289, 160] on div "Q2- (Jun 25) Updates Jun-25 8/25/25 - 9/11/25 17 of 110 Tasks Completed CS Edit…" at bounding box center [388, 183] width 545 height 207
click at [189, 175] on div "Q2- (Jun 25) Updates Jun-25 8/25/25 - 9/11/25 17 of 110 Tasks Completed CS Edit…" at bounding box center [388, 183] width 545 height 207
click at [220, 26] on icon "Close" at bounding box center [220, 26] width 7 height 6
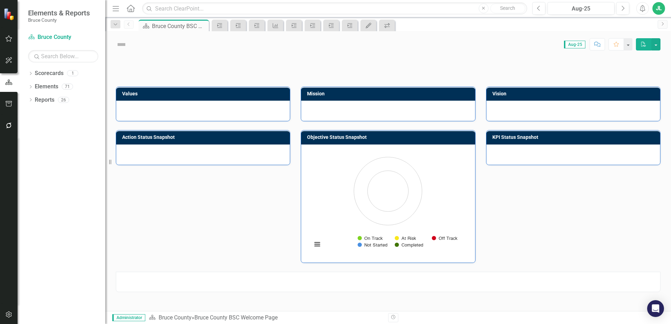
click at [271, 218] on div "Values Mission Vision Action Status Snapshot Objective Status Snapshot Loading.…" at bounding box center [388, 156] width 555 height 214
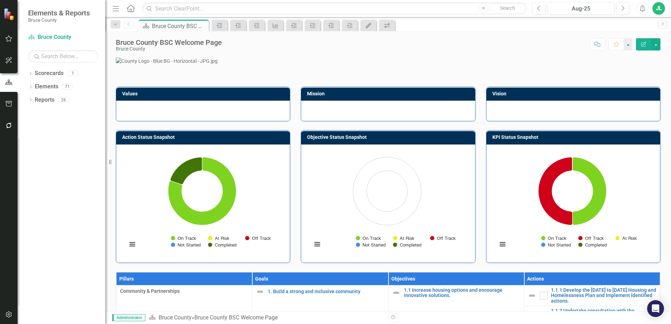
click at [141, 65] on p at bounding box center [388, 61] width 545 height 7
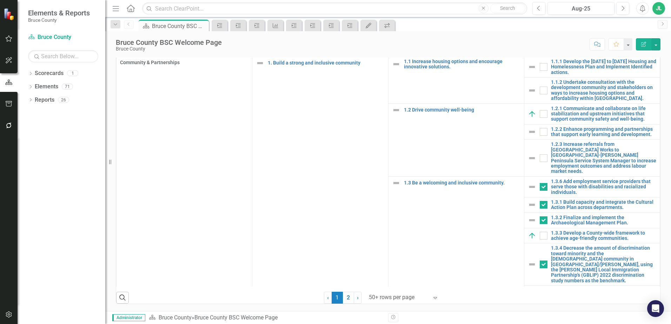
scroll to position [237, 0]
click at [385, 25] on icon "icon.workspace" at bounding box center [387, 26] width 7 height 6
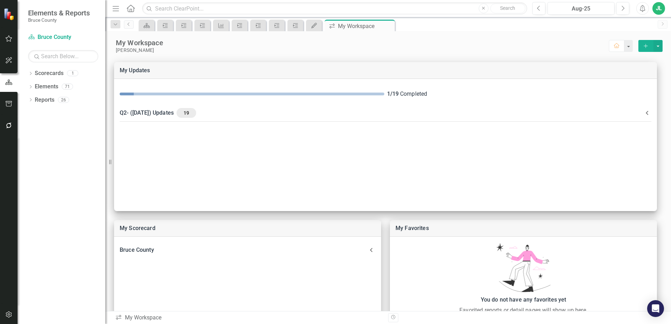
click at [285, 53] on div "Jeffrey Loney" at bounding box center [362, 50] width 493 height 6
click at [148, 27] on icon at bounding box center [147, 25] width 6 height 5
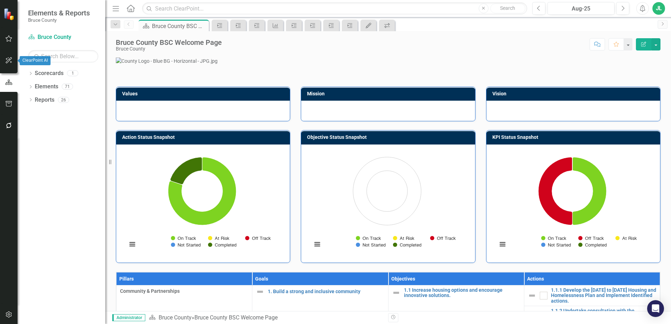
click at [7, 65] on button "button" at bounding box center [9, 60] width 16 height 15
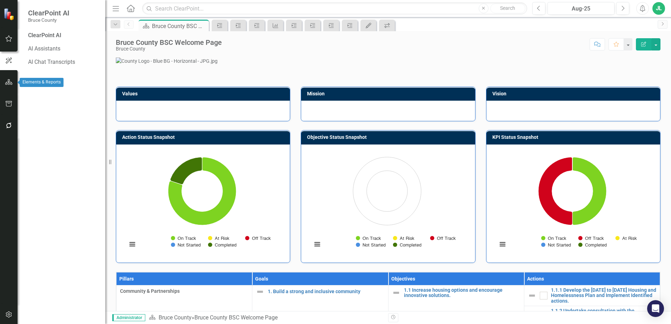
click at [6, 85] on icon "button" at bounding box center [8, 82] width 7 height 6
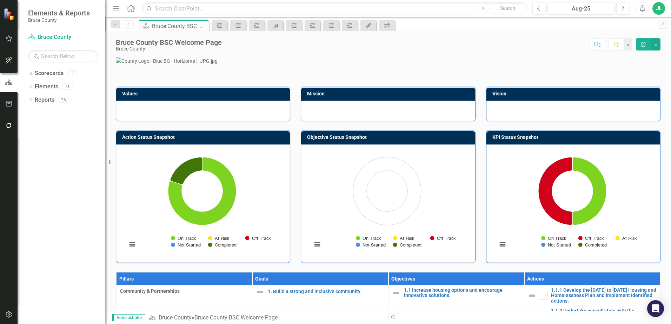
click at [9, 106] on icon "button" at bounding box center [8, 104] width 7 height 6
